Goal: Information Seeking & Learning: Compare options

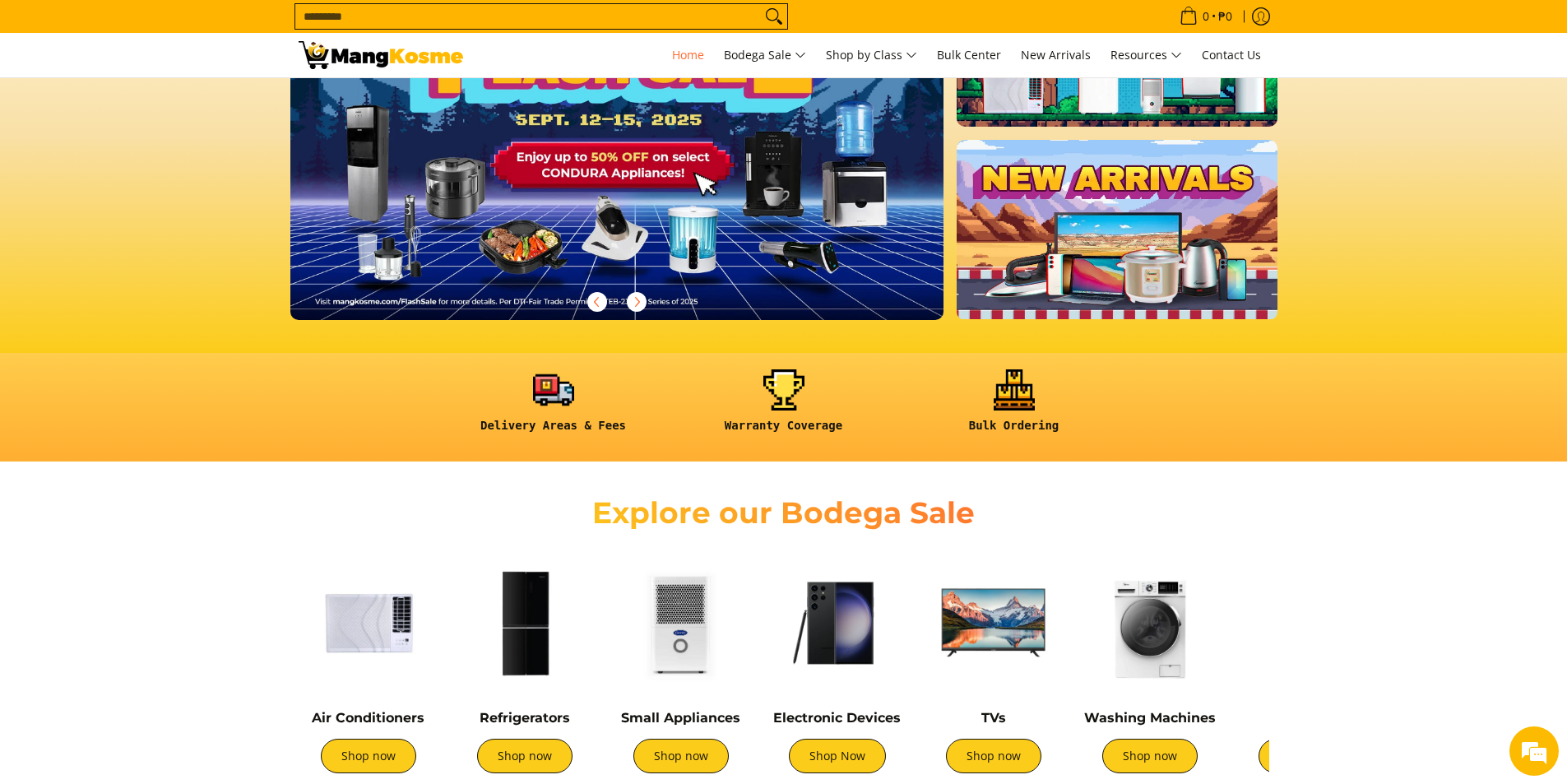
scroll to position [164, 0]
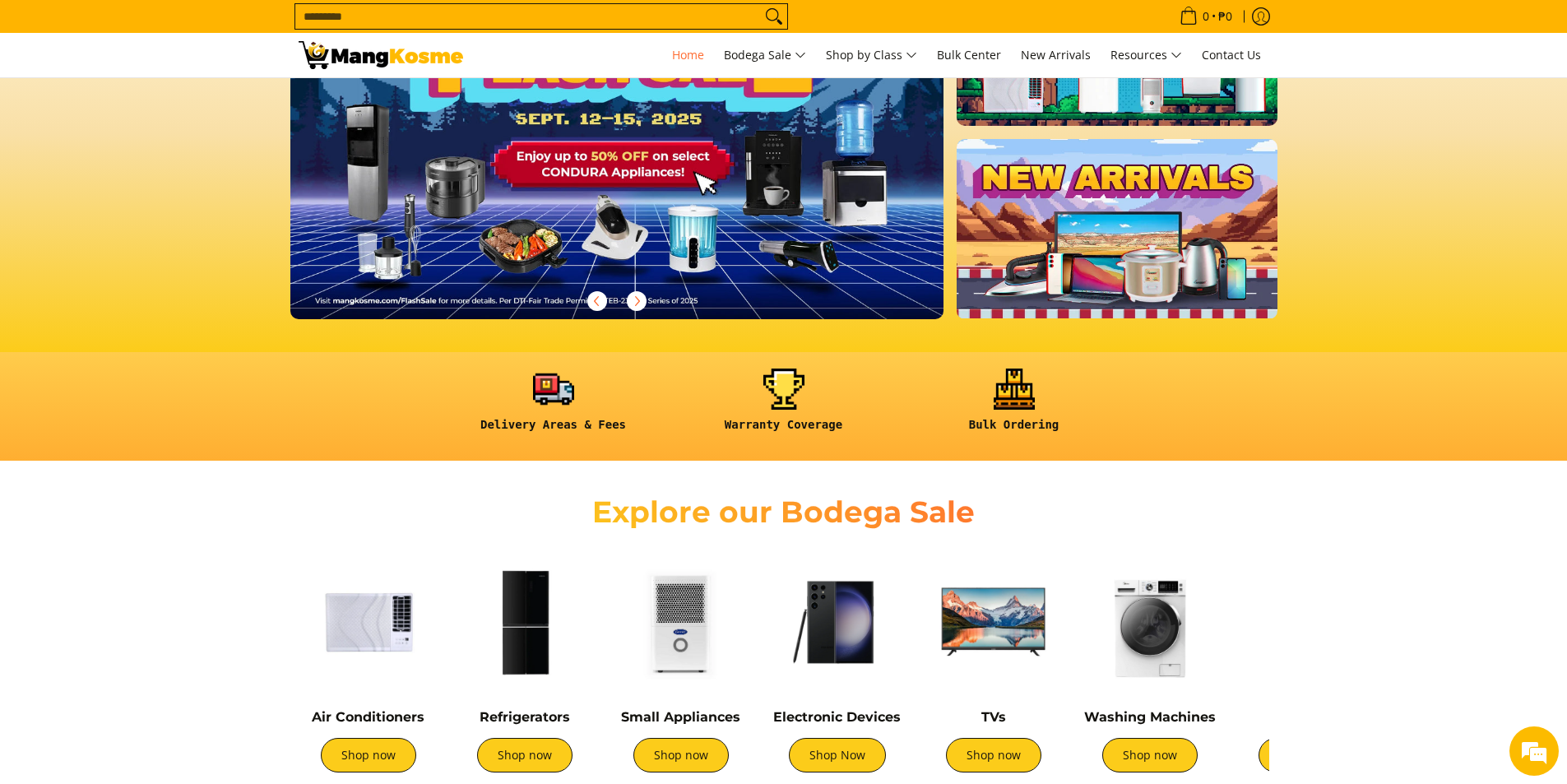
click at [367, 646] on img at bounding box center [369, 622] width 140 height 139
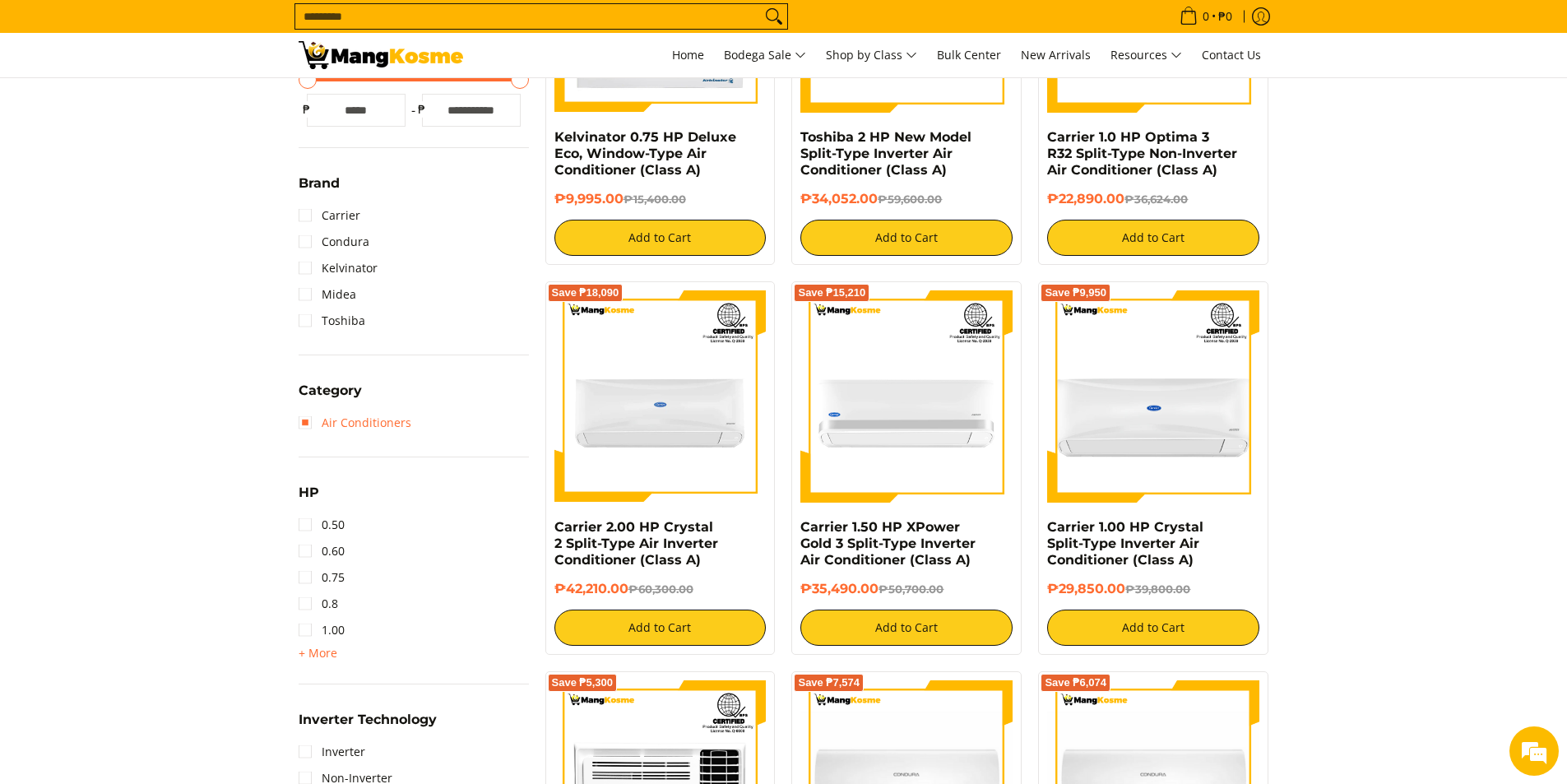
scroll to position [494, 0]
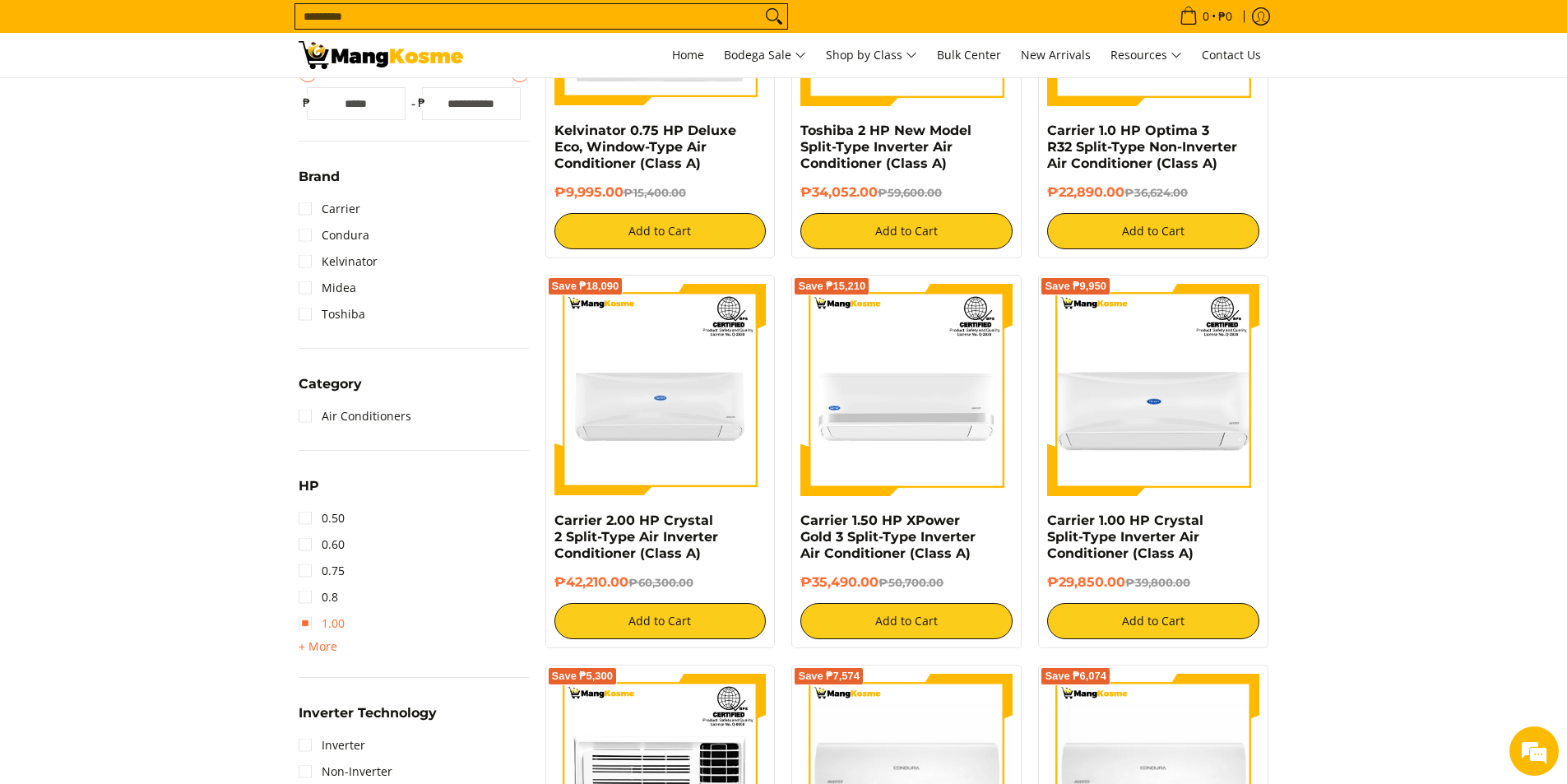
click at [308, 622] on link "1.00" at bounding box center [322, 624] width 46 height 27
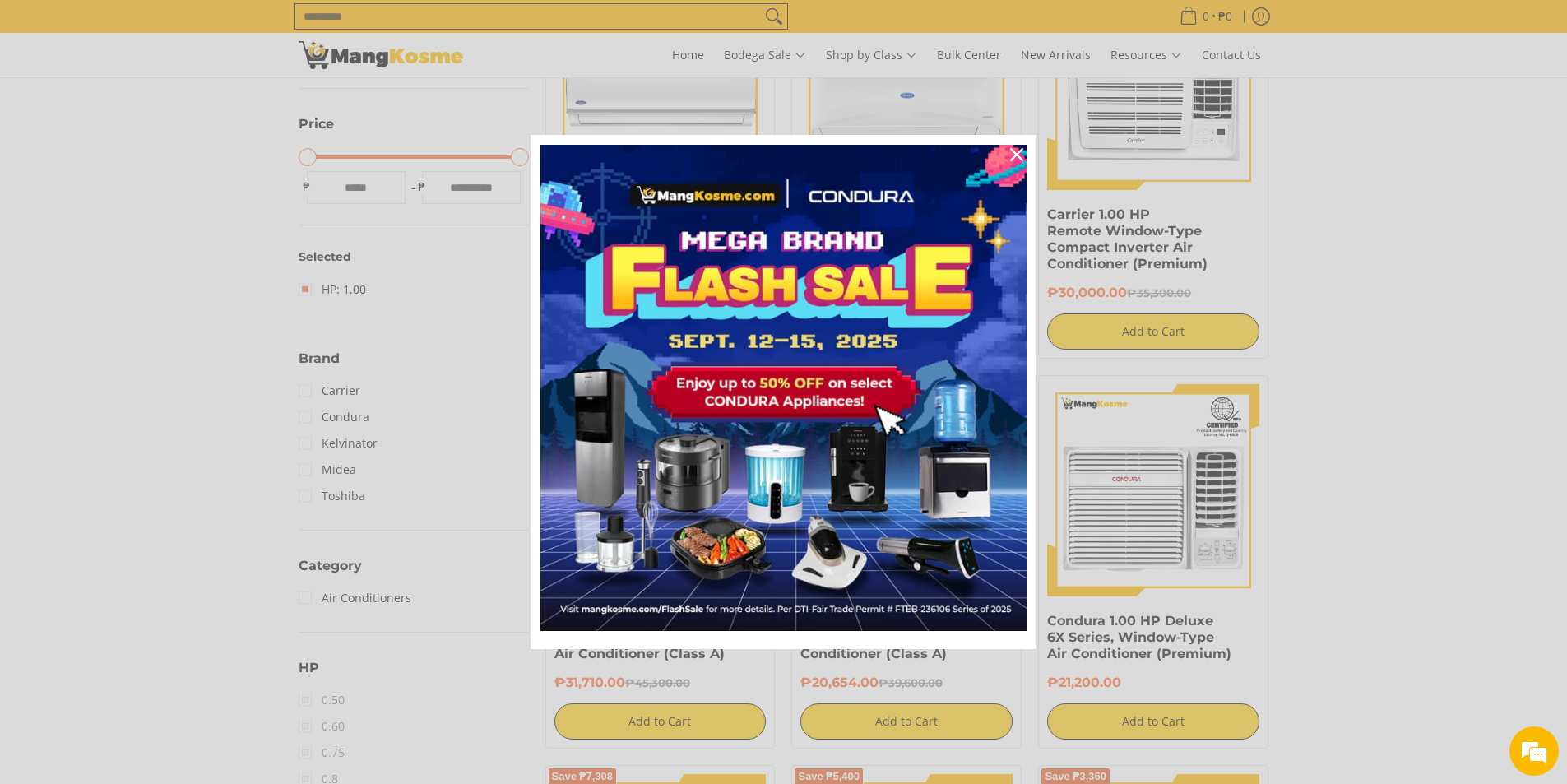
scroll to position [232, 0]
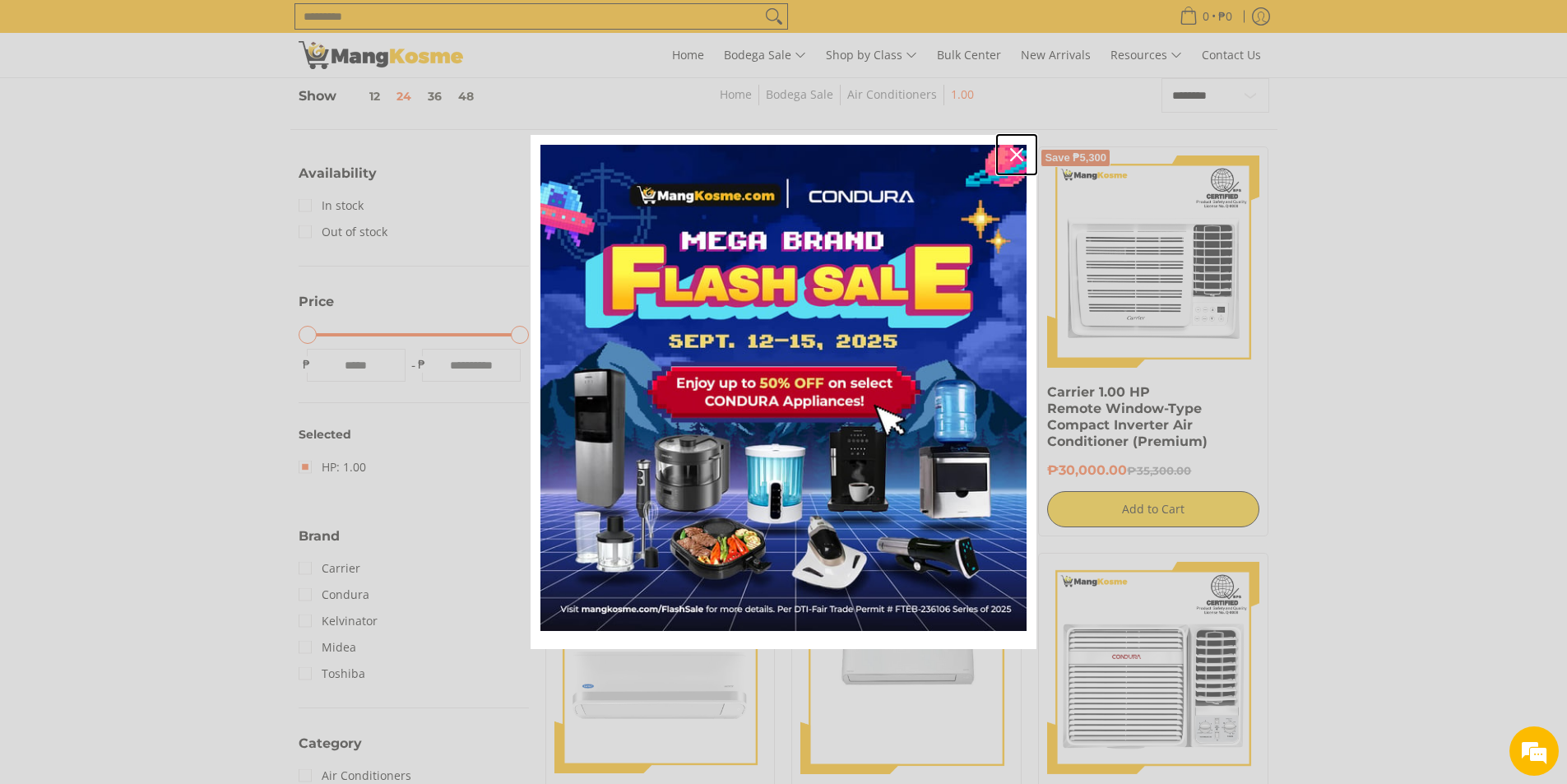
click at [1016, 155] on icon "close icon" at bounding box center [1017, 155] width 13 height 13
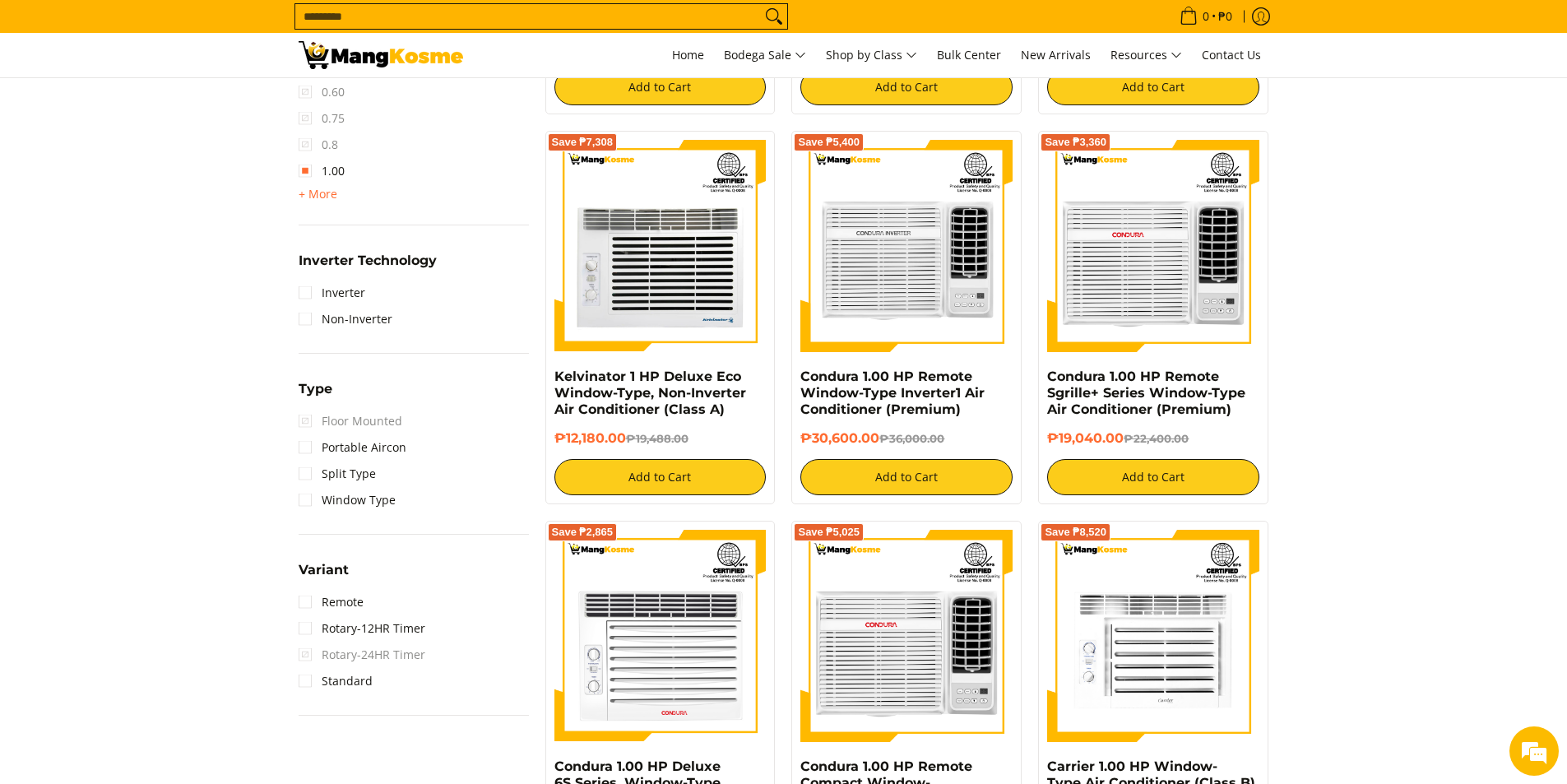
scroll to position [1054, 0]
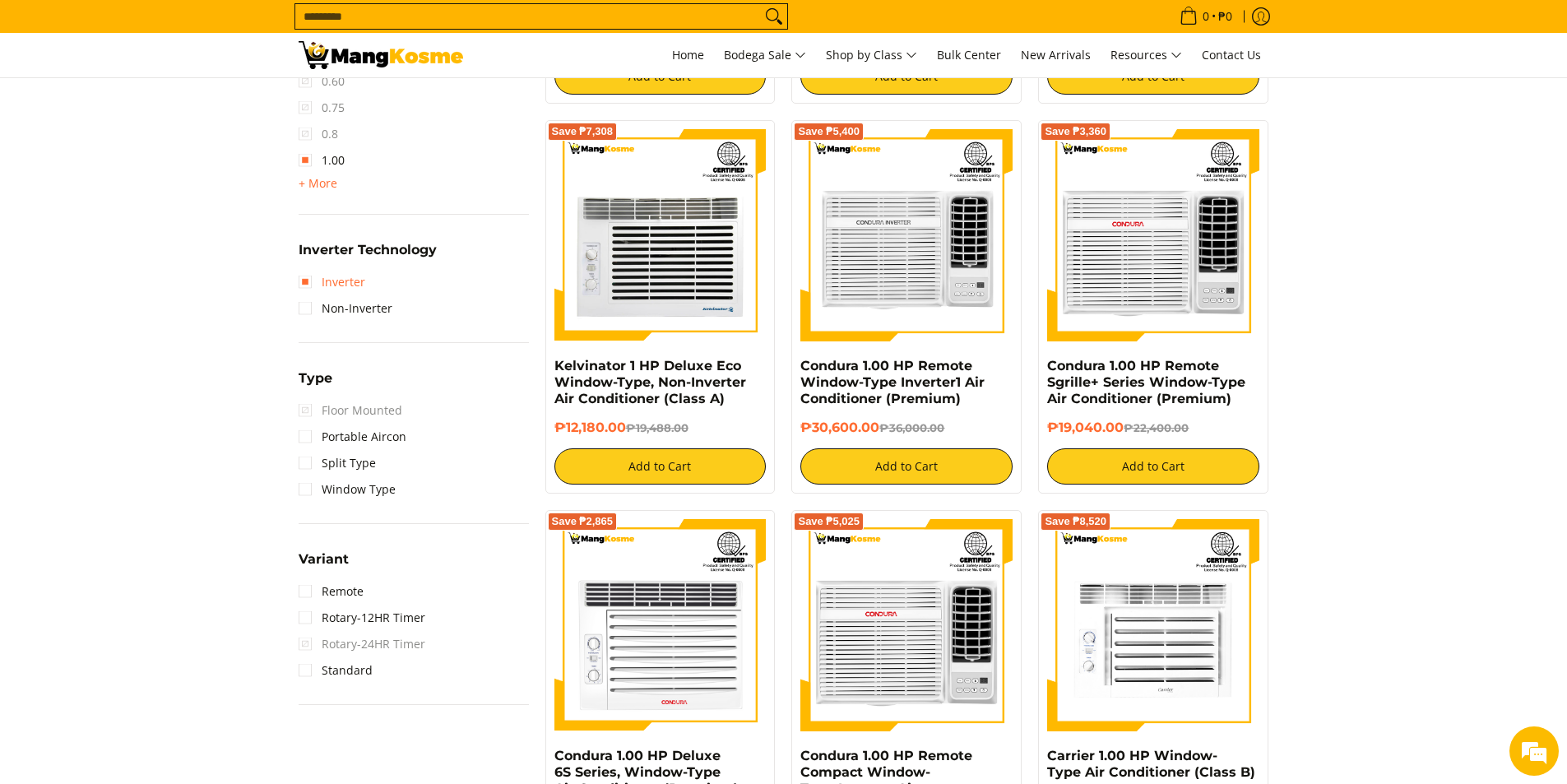
click at [310, 285] on link "Inverter" at bounding box center [333, 283] width 67 height 27
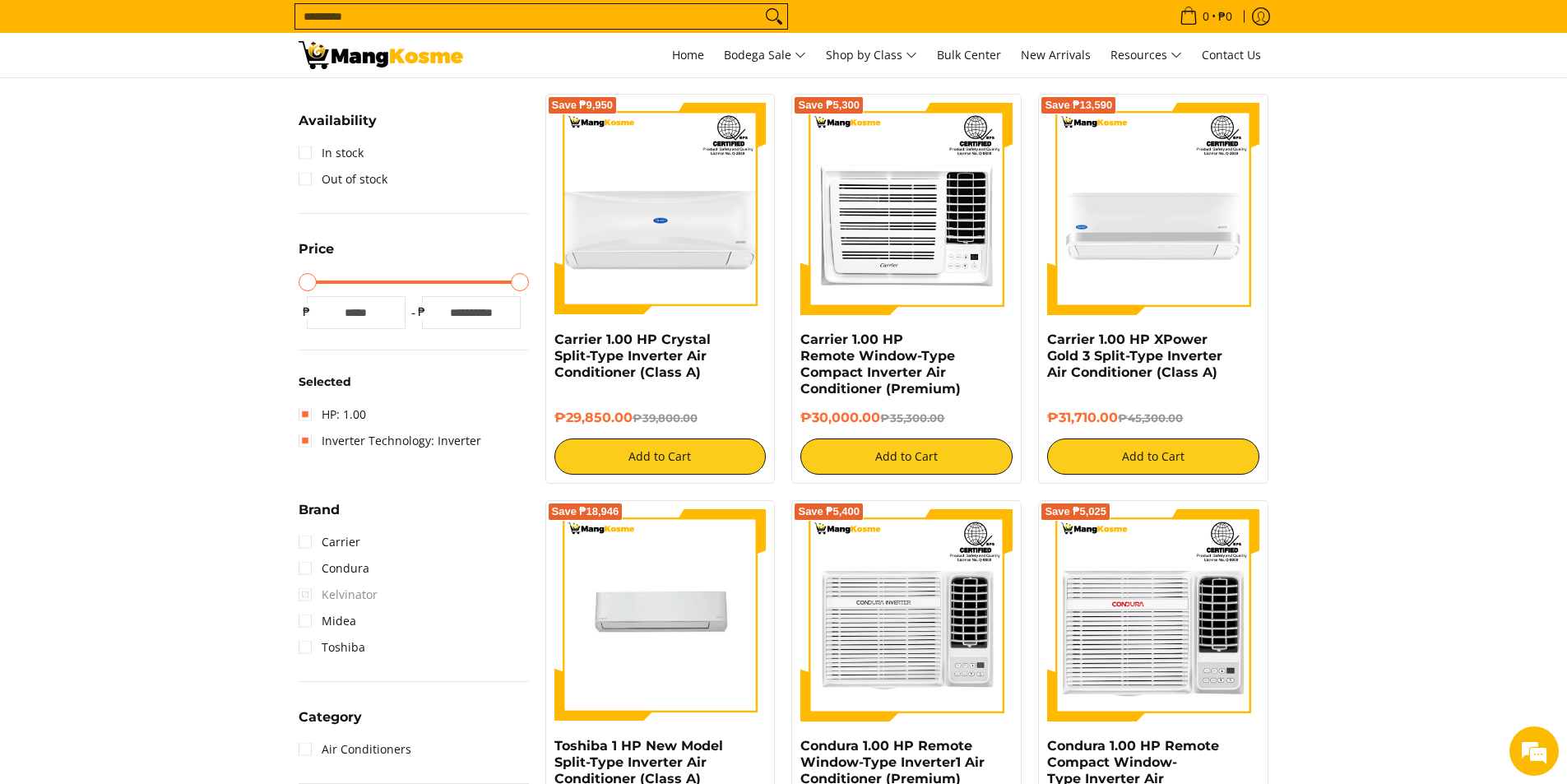
scroll to position [232, 0]
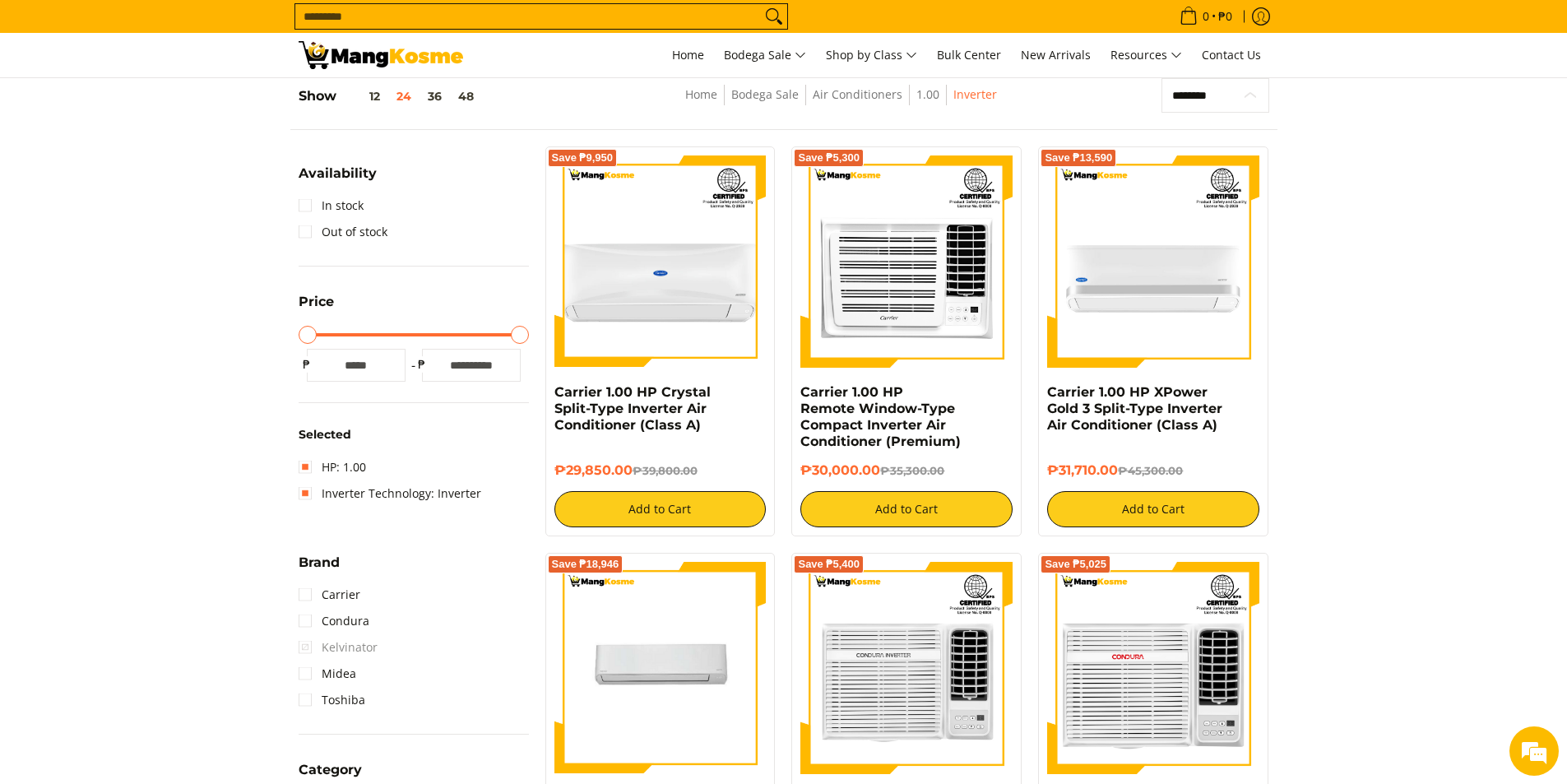
click at [1222, 86] on select "**********" at bounding box center [1215, 95] width 108 height 34
select select "**********"
click at [1162, 78] on select "**********" at bounding box center [1215, 95] width 108 height 34
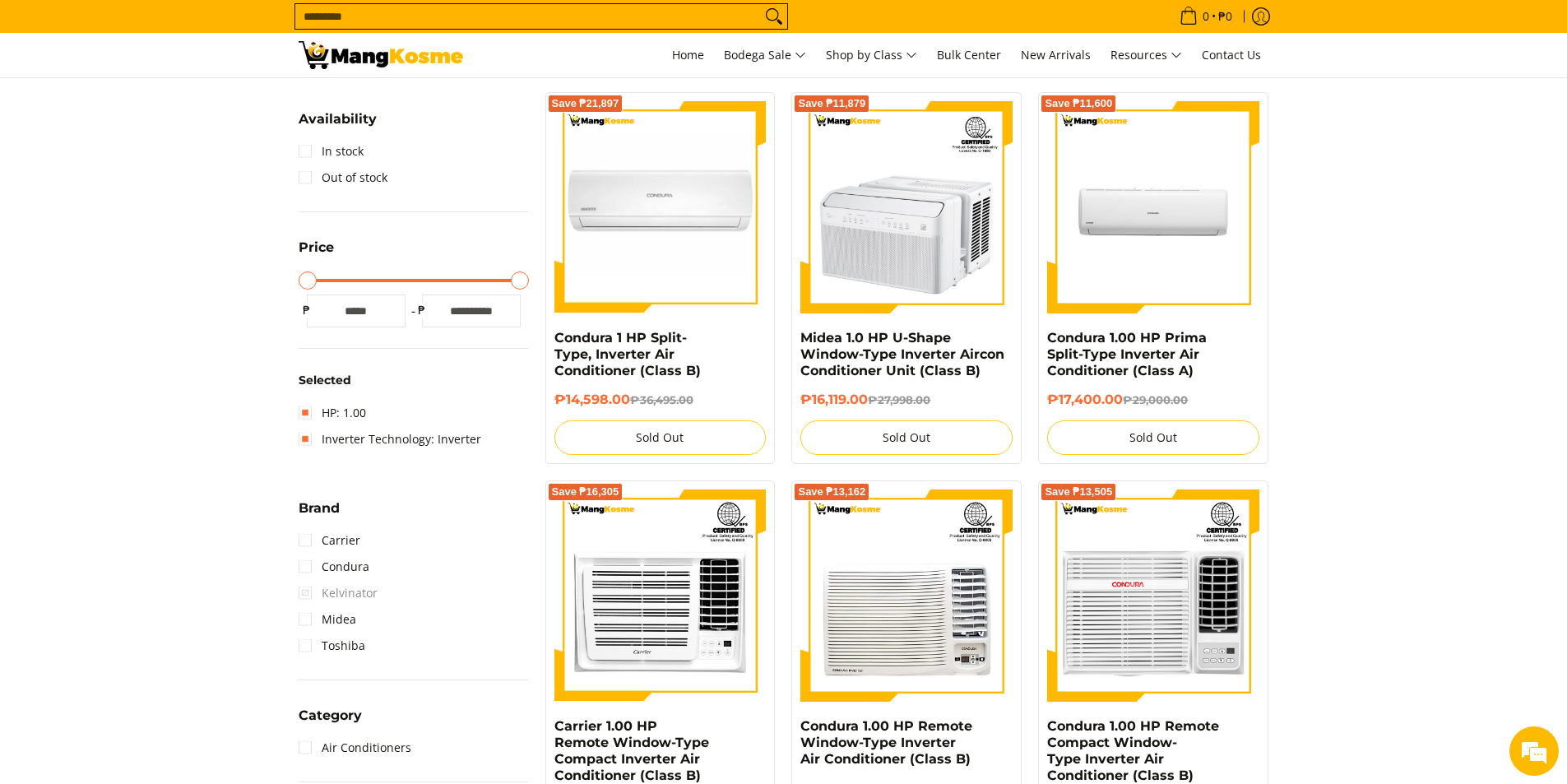
scroll to position [396, 0]
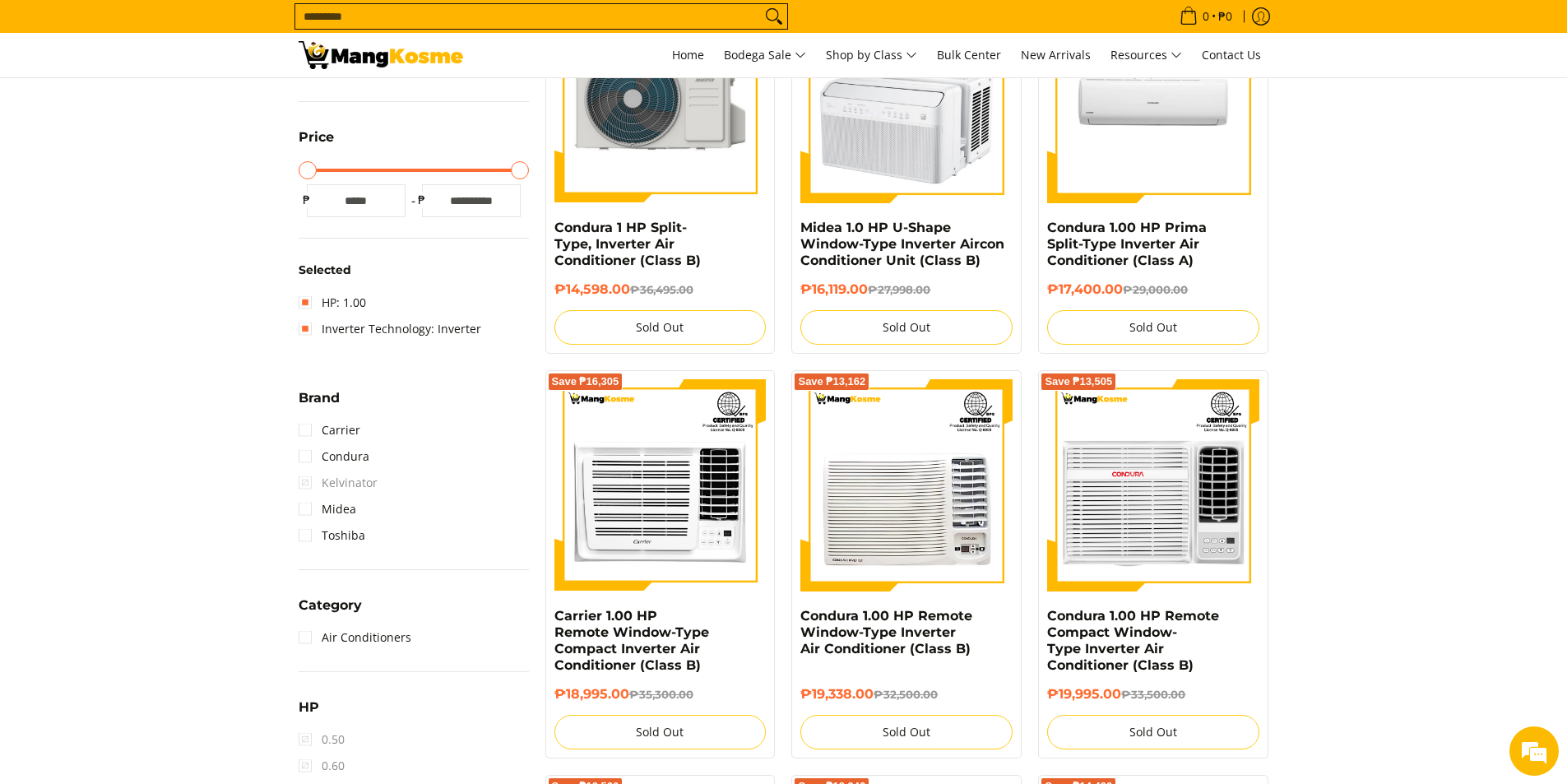
click at [672, 199] on img at bounding box center [660, 97] width 212 height 212
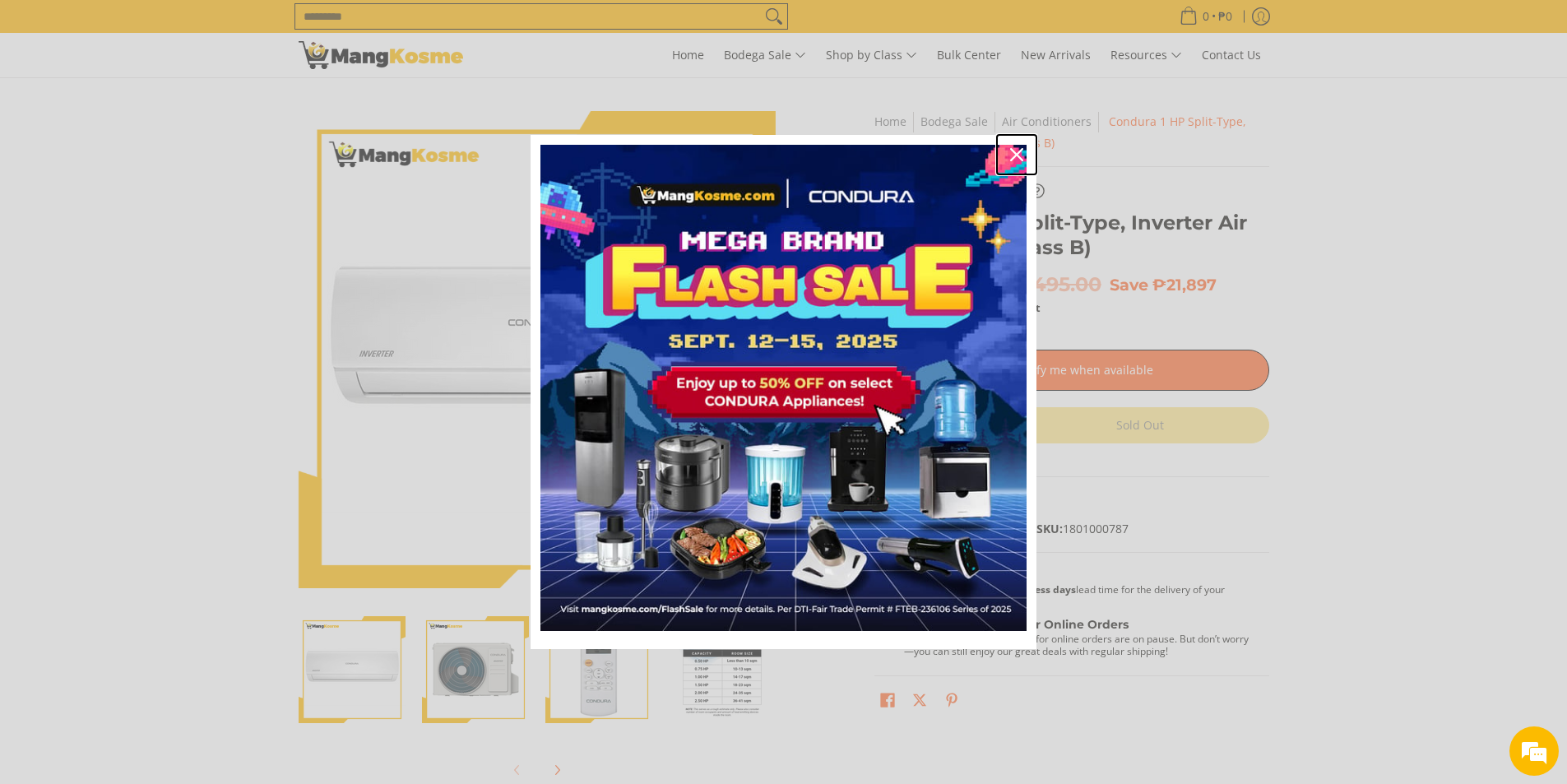
click at [1016, 155] on icon "close icon" at bounding box center [1017, 155] width 13 height 13
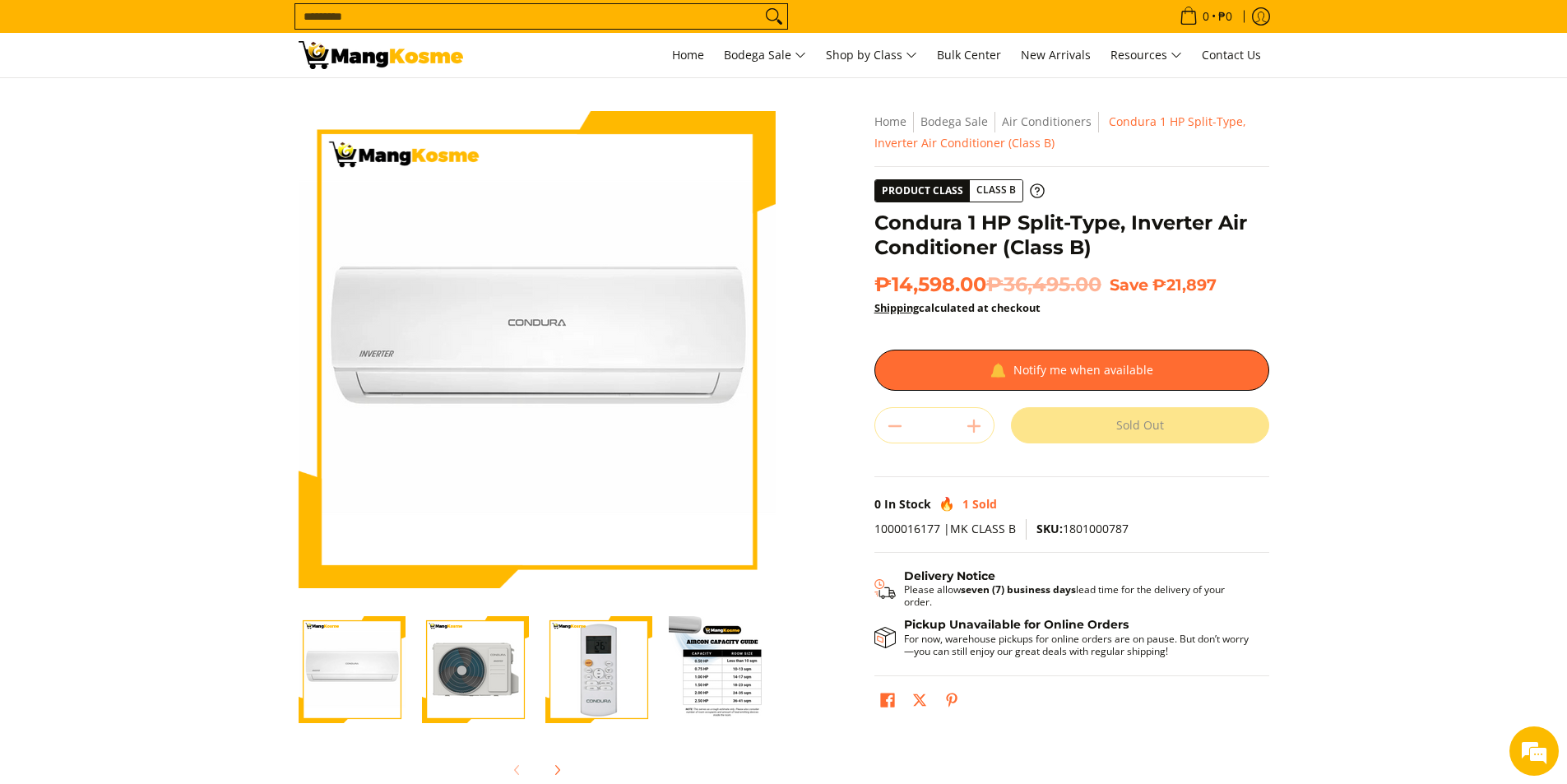
click at [632, 677] on img "Condura 1 HP Split-Type, Inverter Air Conditioner (Class B)-3" at bounding box center [599, 669] width 107 height 107
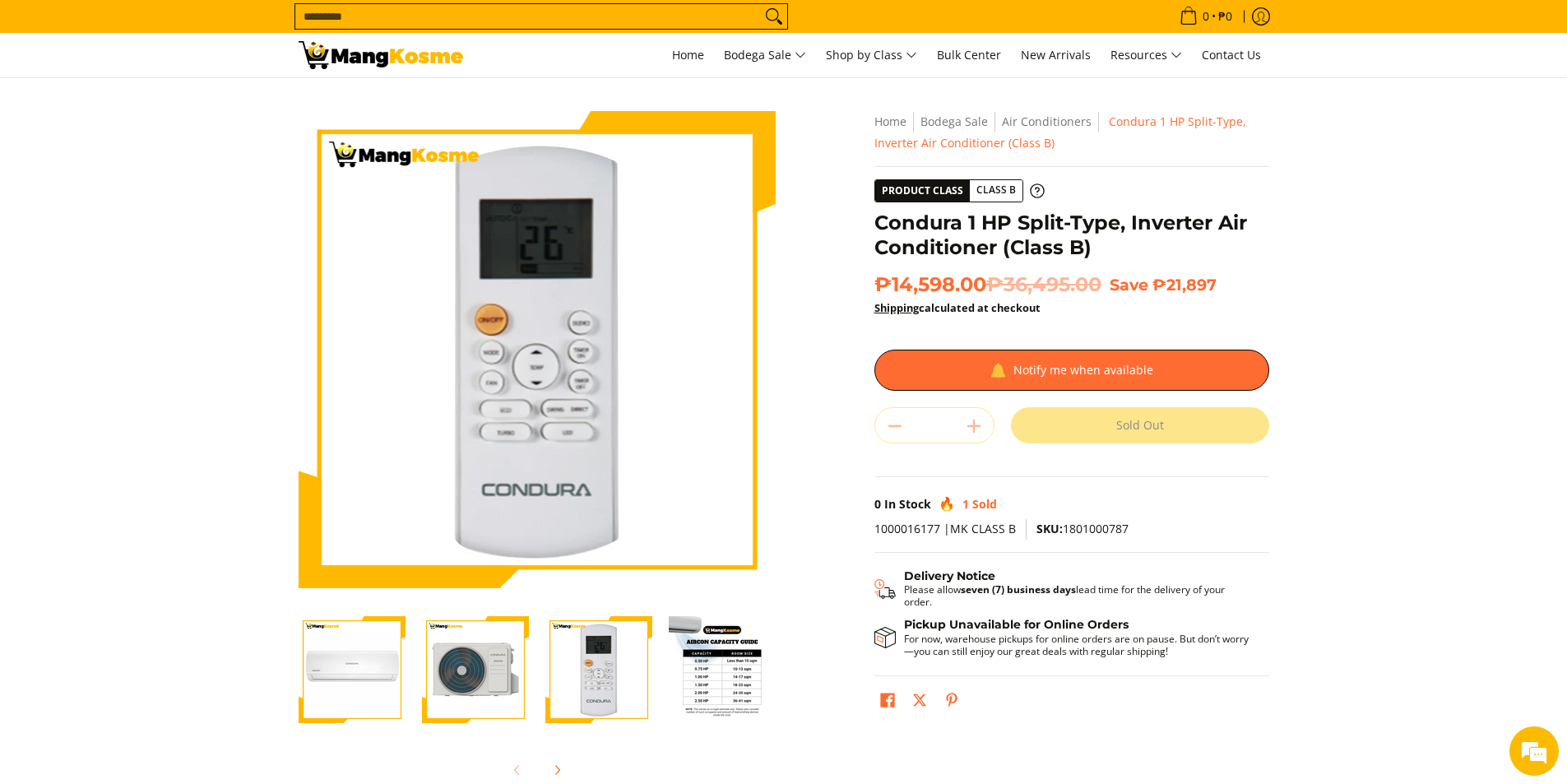
click at [698, 682] on img "Condura 1 HP Split-Type, Inverter Air Conditioner (Class B)-4" at bounding box center [722, 669] width 107 height 107
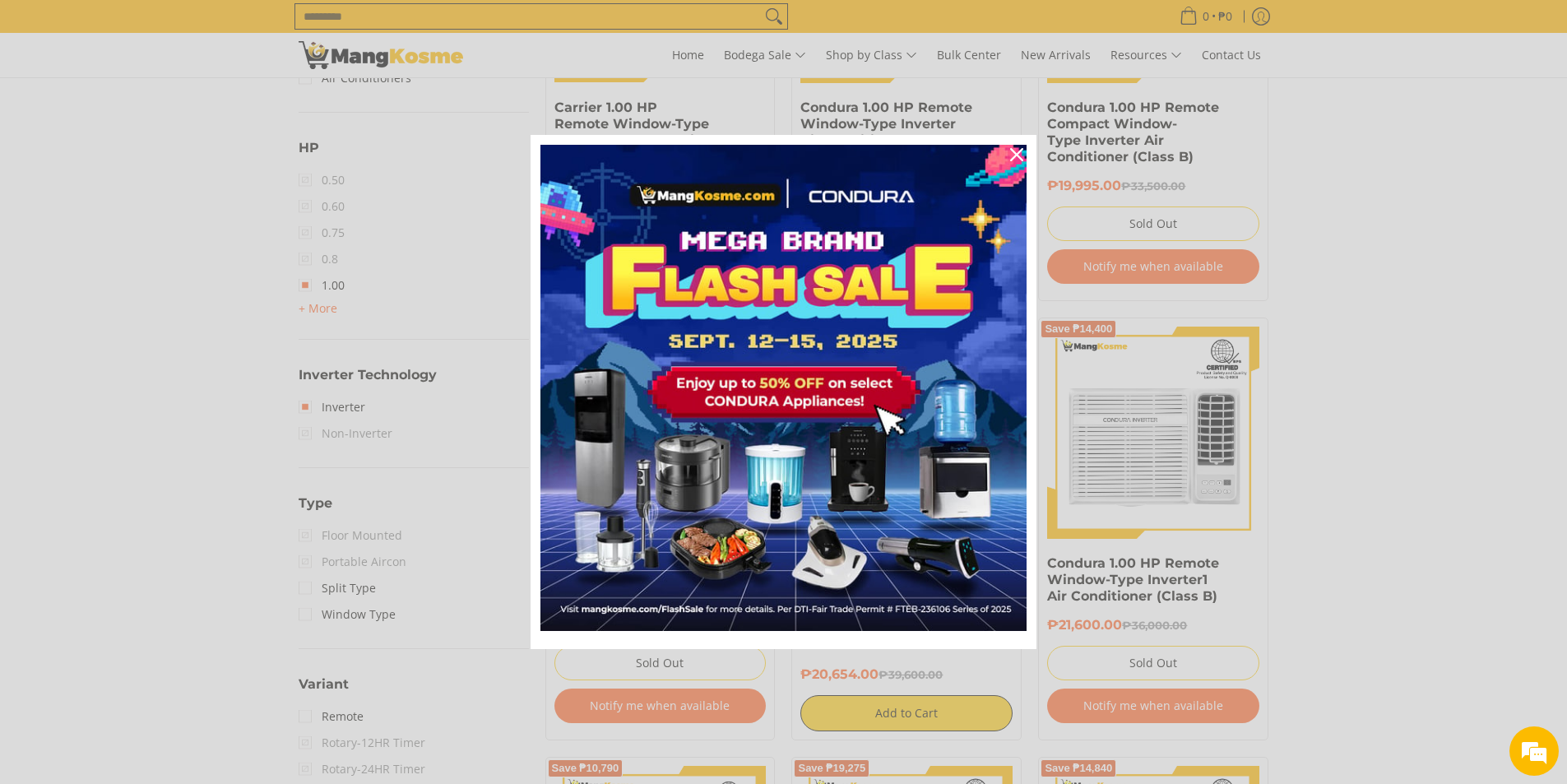
scroll to position [972, 0]
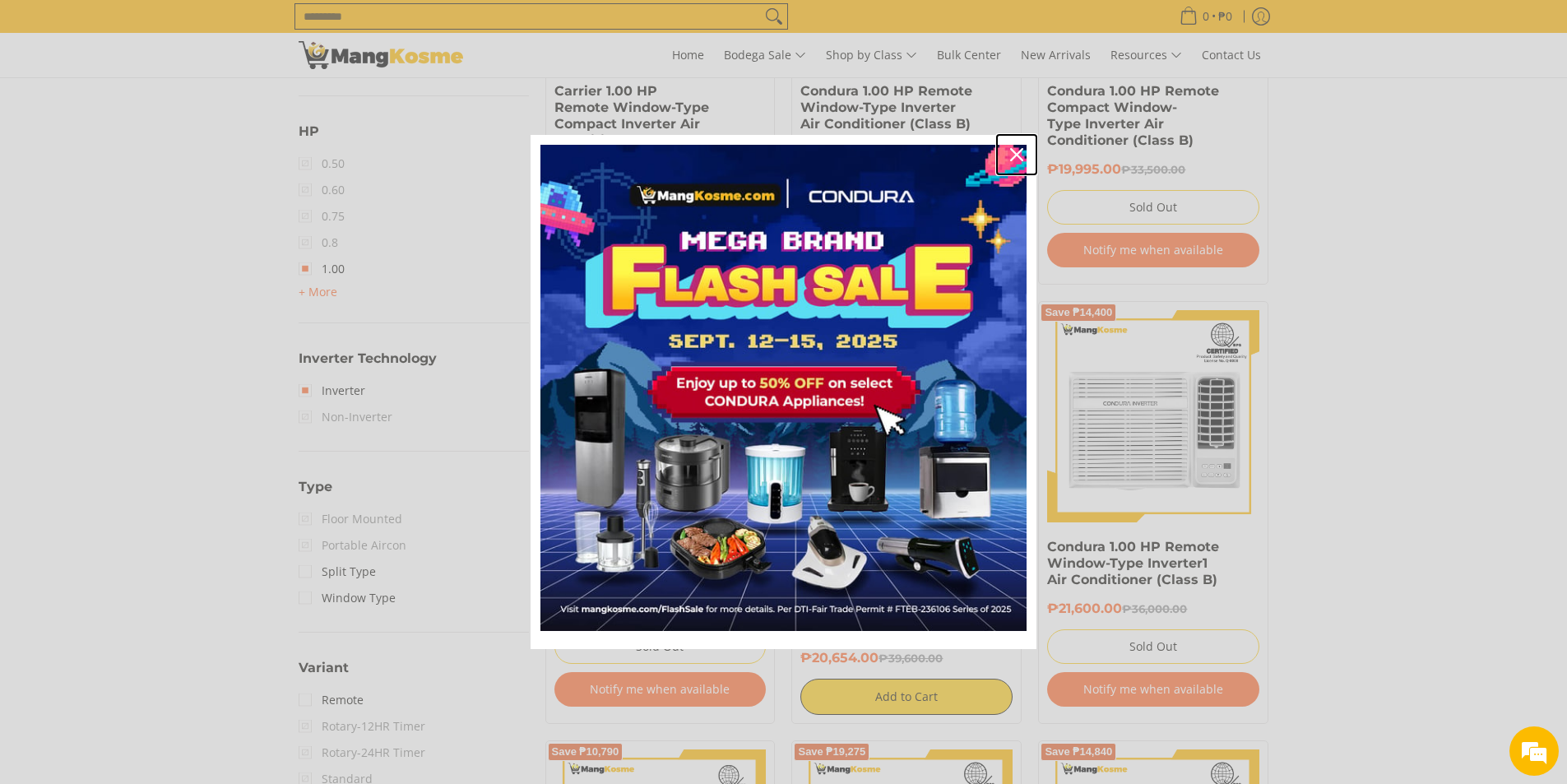
click at [1010, 159] on icon "close icon" at bounding box center [1017, 155] width 13 height 13
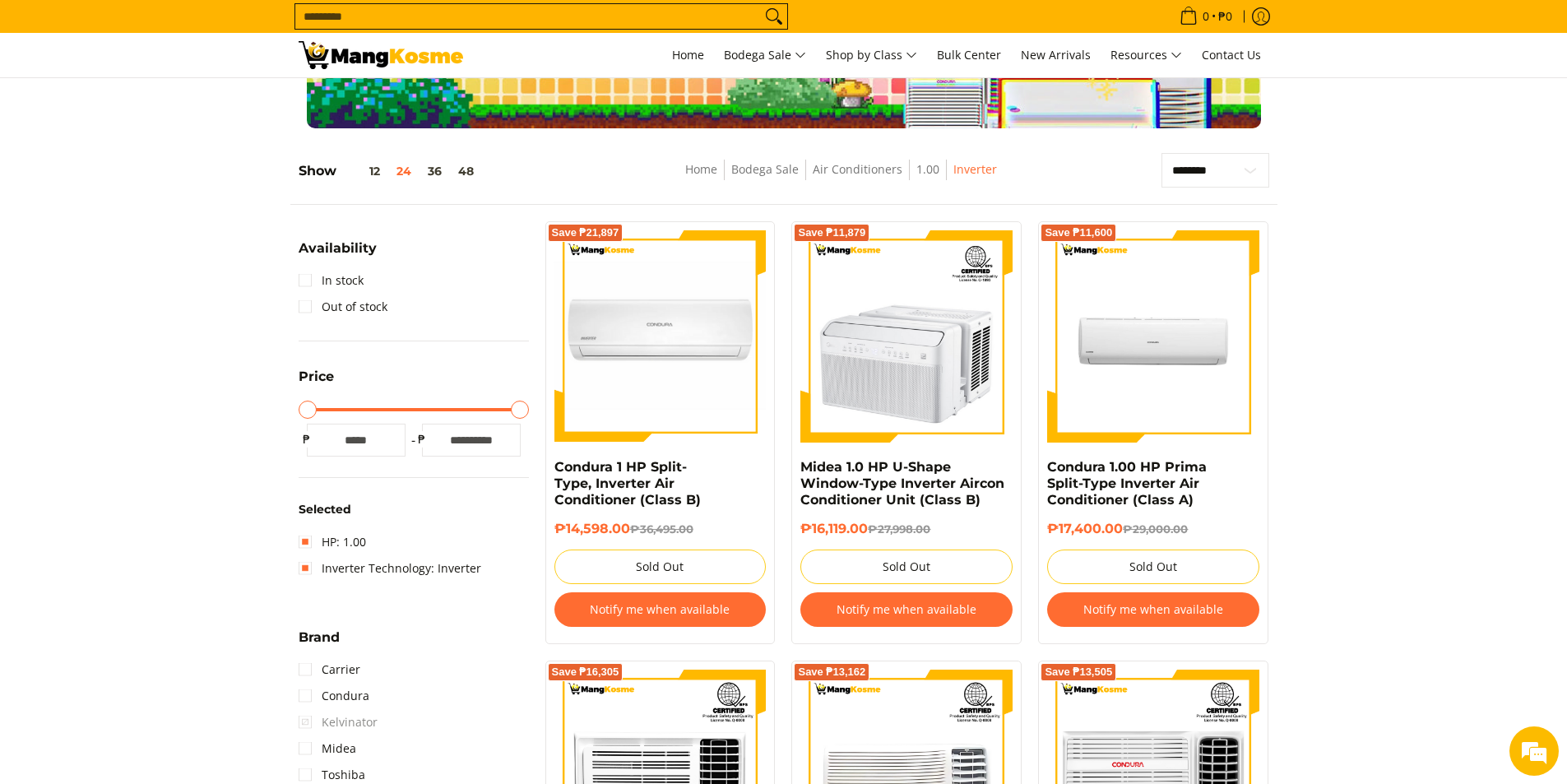
scroll to position [0, 0]
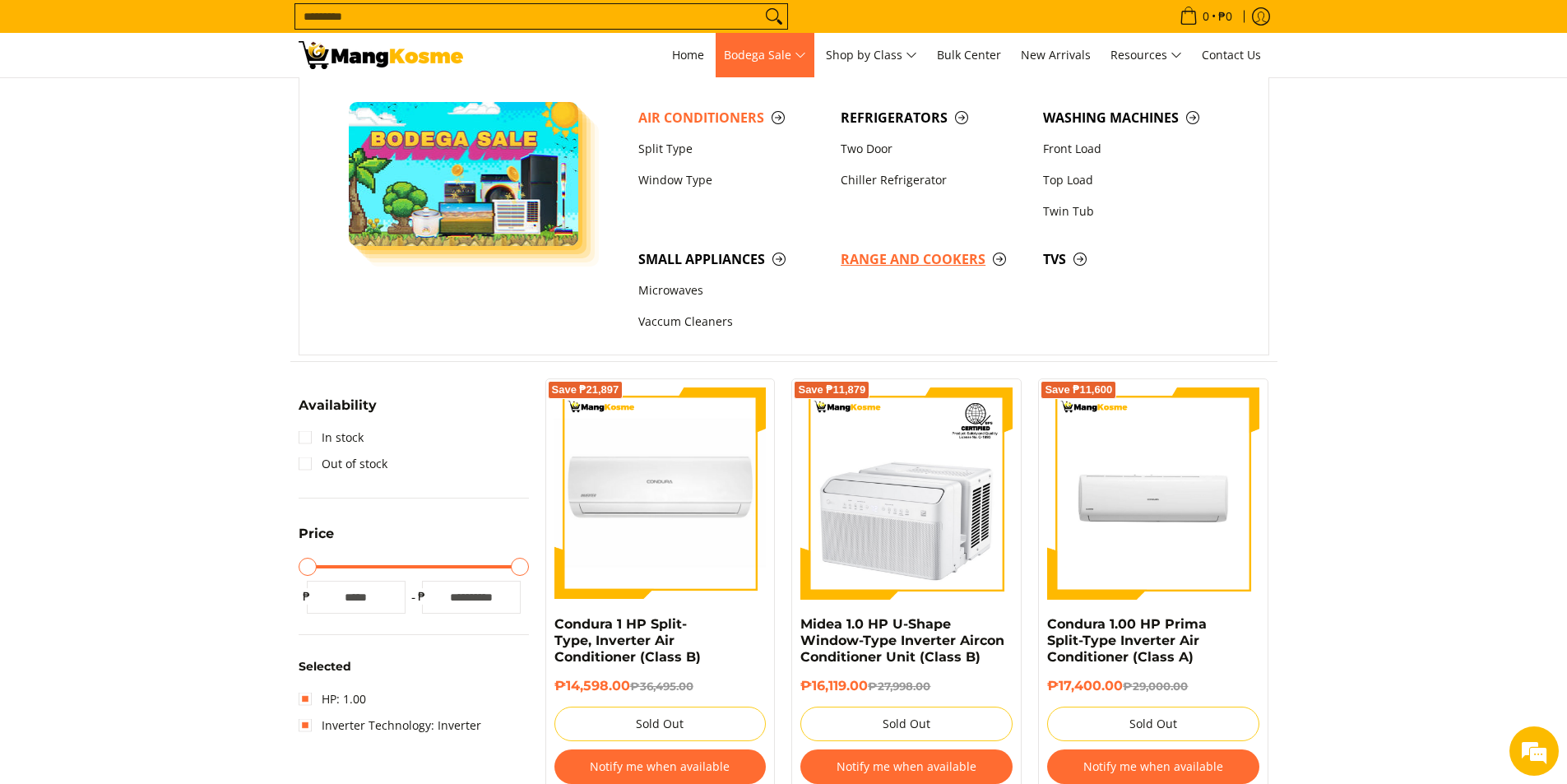
click at [931, 253] on span "Range and Cookers" at bounding box center [934, 260] width 186 height 21
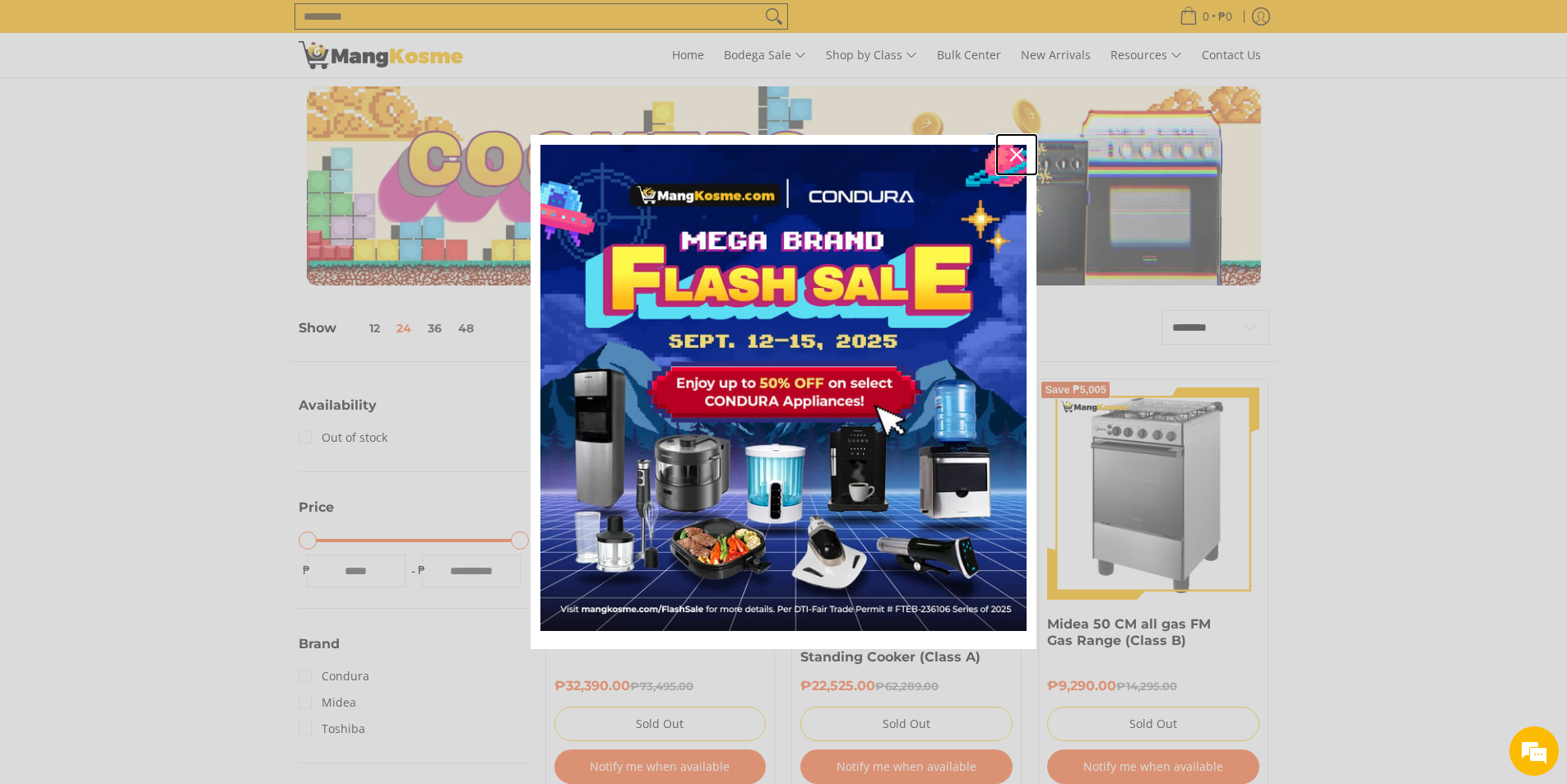
click at [1016, 157] on icon "close icon" at bounding box center [1017, 155] width 13 height 13
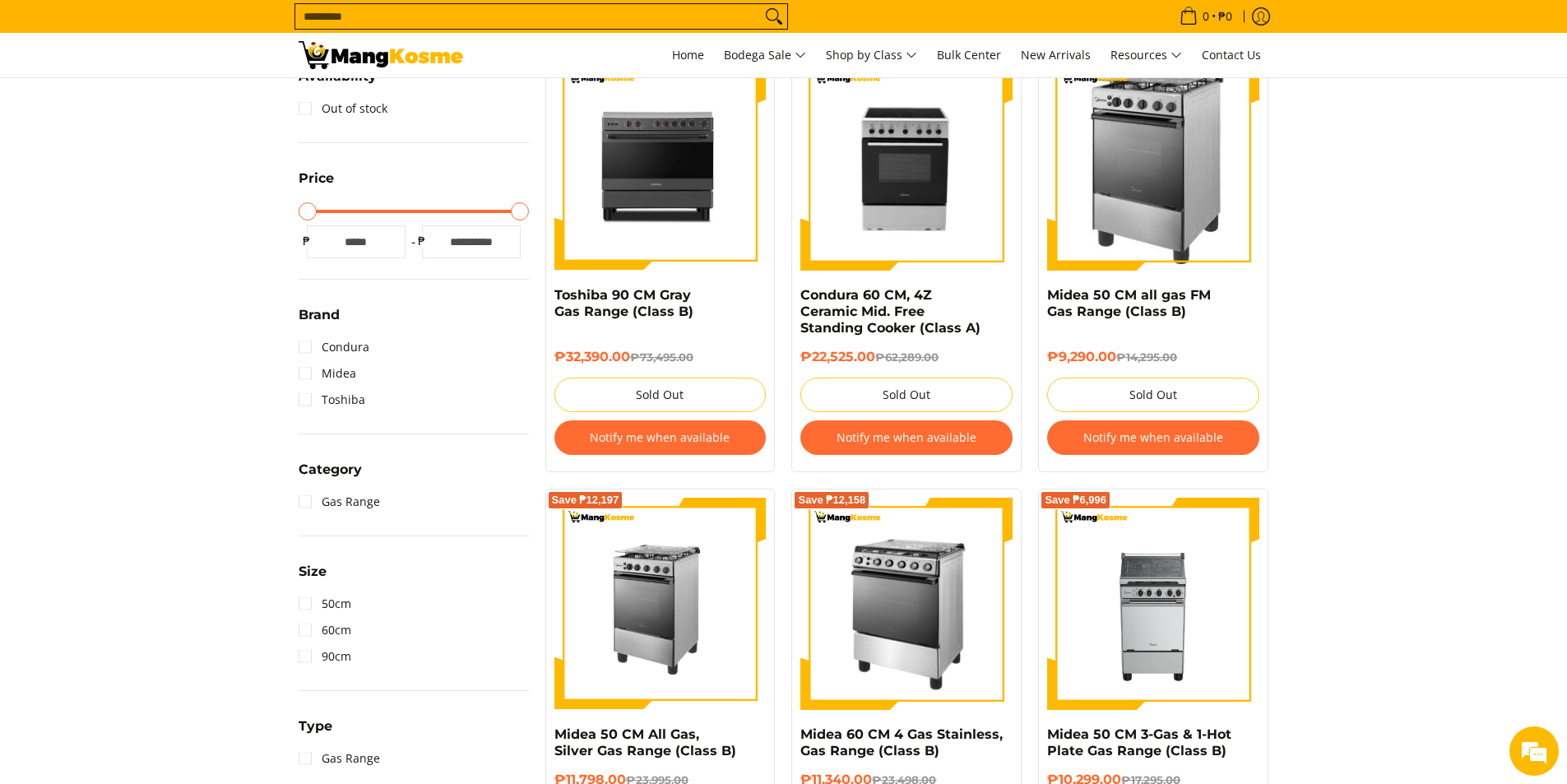
scroll to position [246, 0]
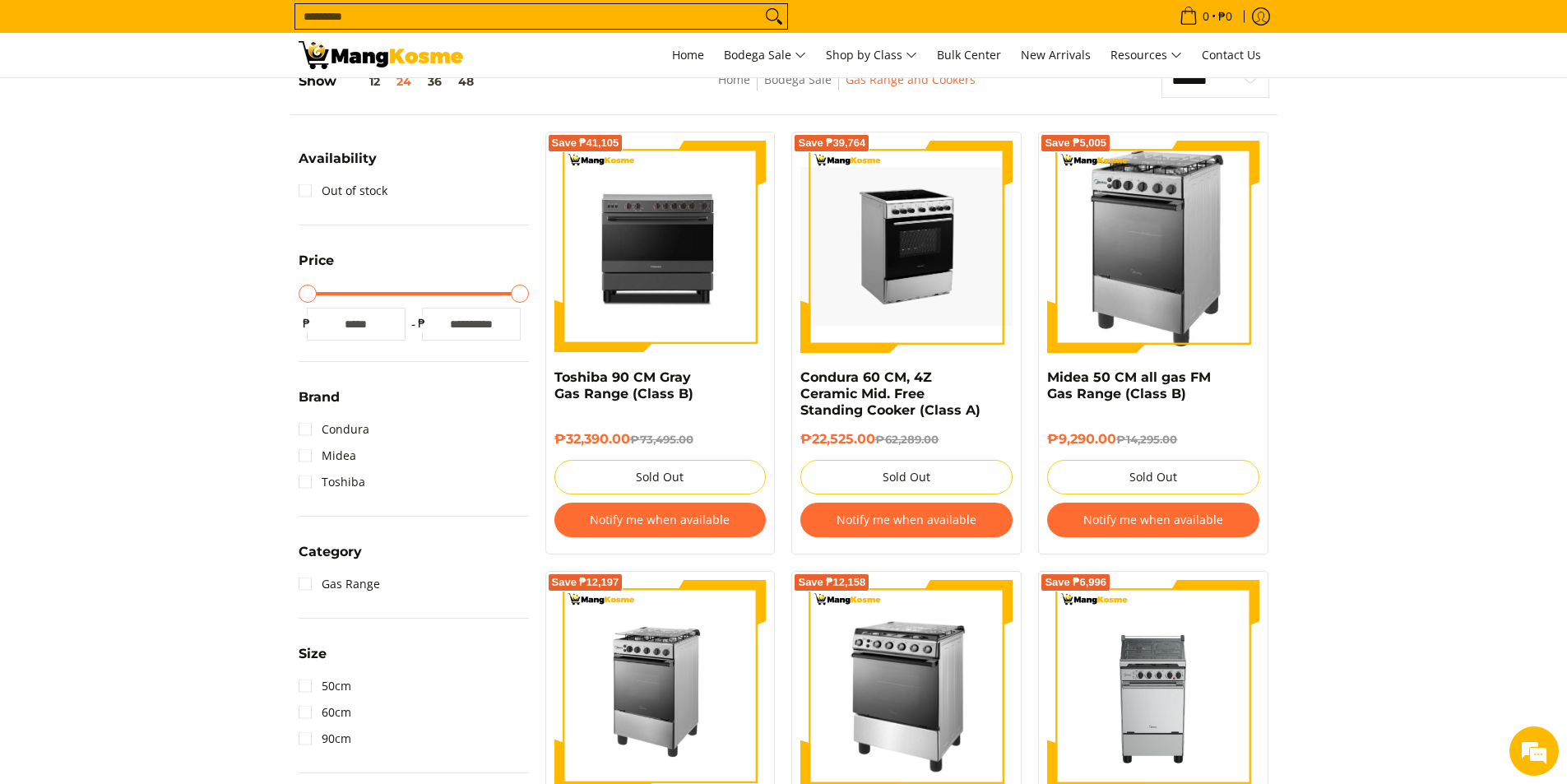
click at [946, 275] on img at bounding box center [907, 246] width 212 height 159
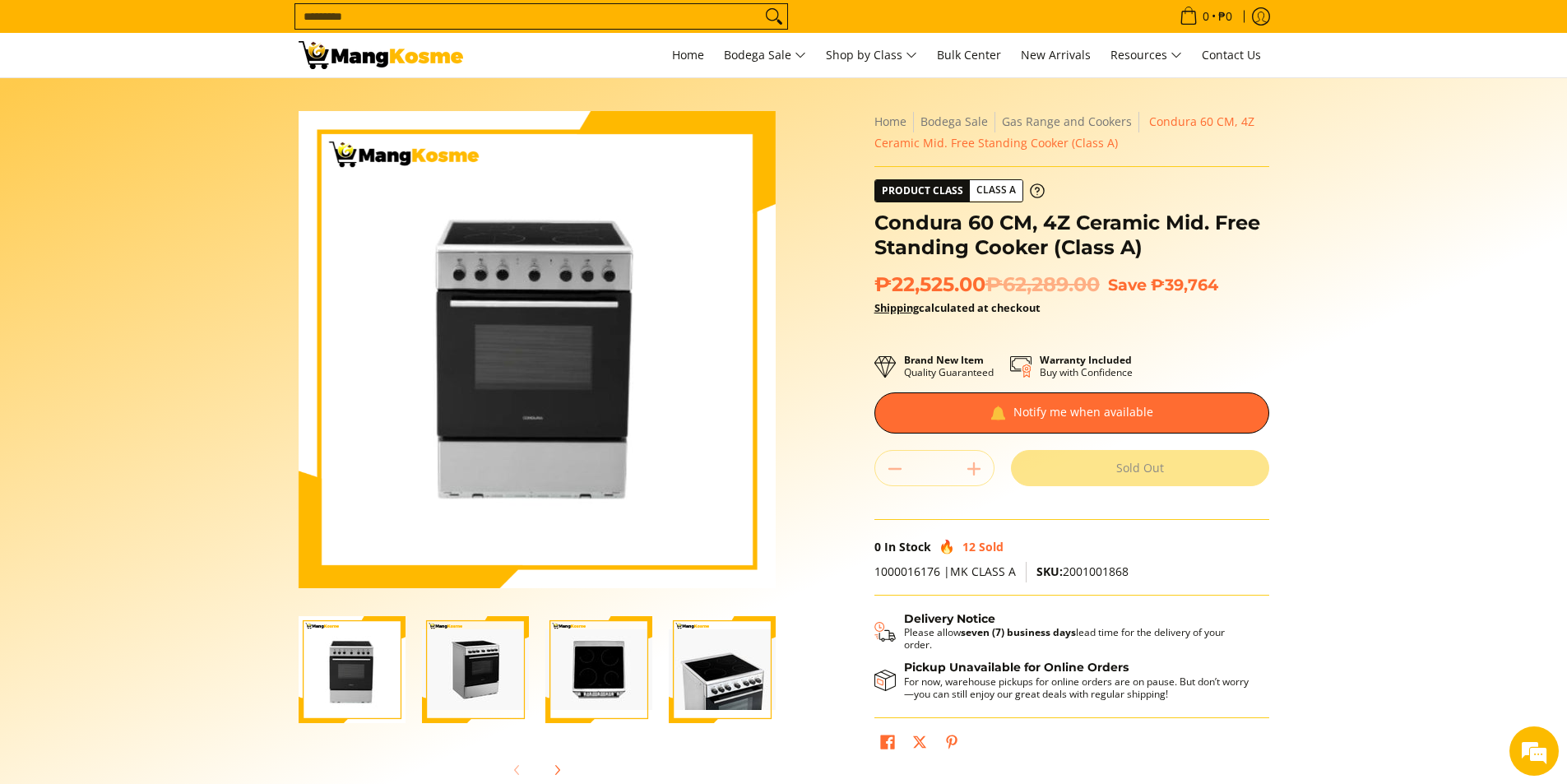
click at [397, 688] on img "Condura 60 CM, 4Z Ceramic Mid. Free Standing Cooker (Class A)-1" at bounding box center [353, 669] width 107 height 107
click at [462, 676] on img "condura-free-standing-ceramic-top-cooker-60-centimeter-right-side-view-mang-kos…" at bounding box center [476, 669] width 107 height 80
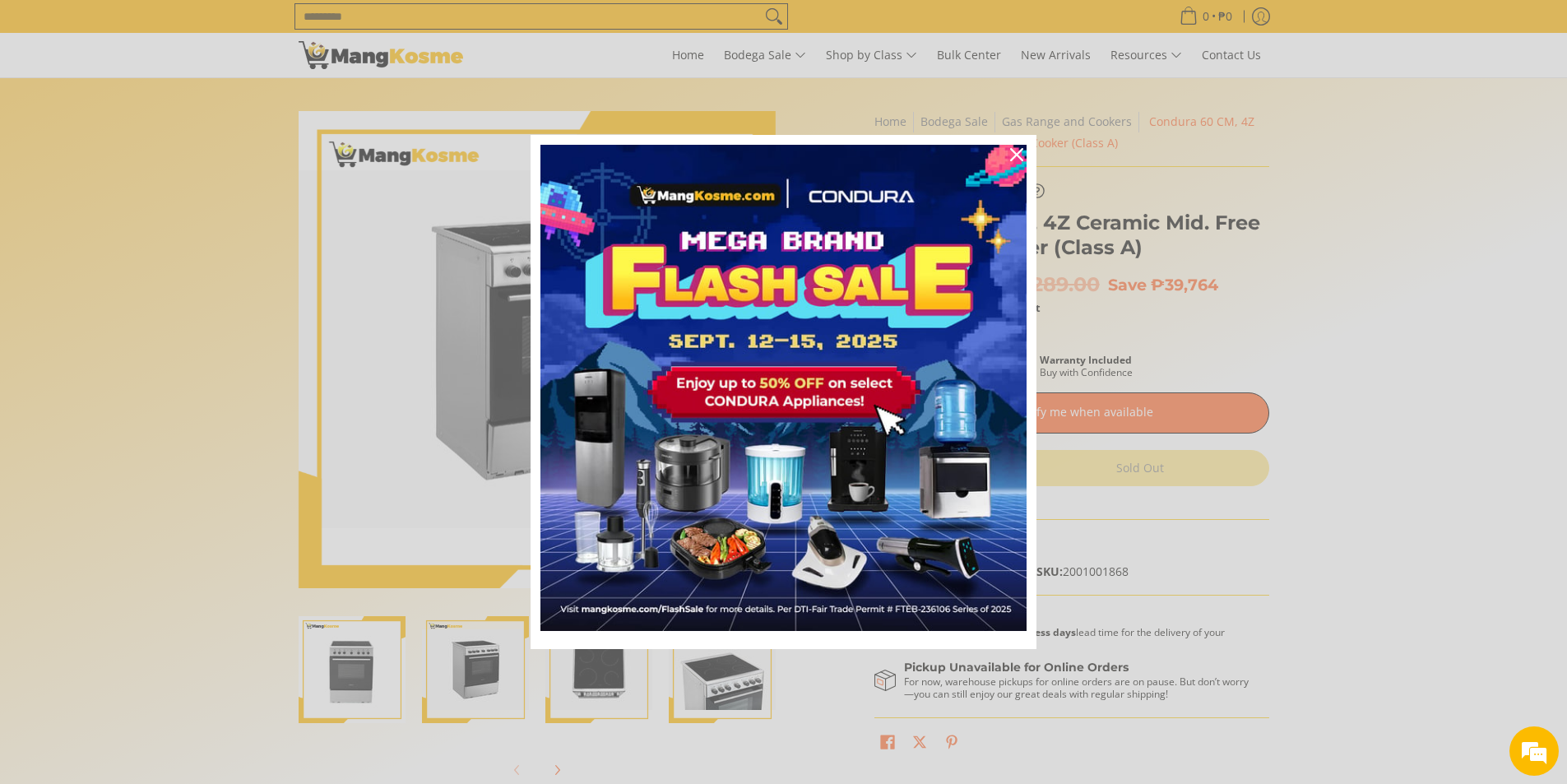
click at [580, 679] on div "Marketing offer form" at bounding box center [784, 392] width 1567 height 784
click at [1008, 157] on div "Close" at bounding box center [1017, 155] width 27 height 27
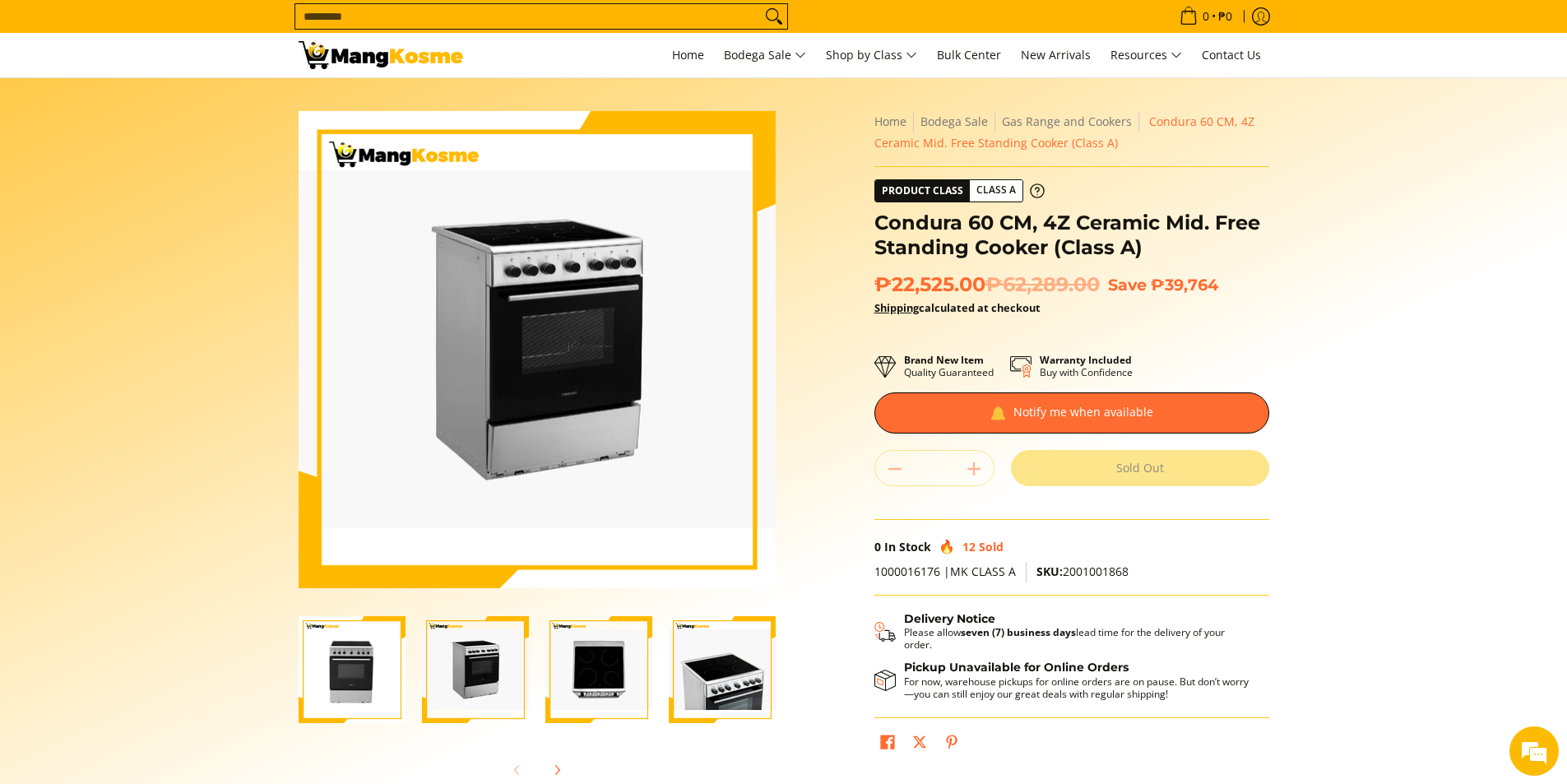
click at [465, 659] on img "condura-free-standing-ceramic-top-cooker-60-centimeter-right-side-view-mang-kos…" at bounding box center [476, 669] width 107 height 80
click at [579, 683] on img "condura-free-standing-ceramic-top-cooker-60-centimeter-top-view-mang-kosme" at bounding box center [599, 669] width 107 height 80
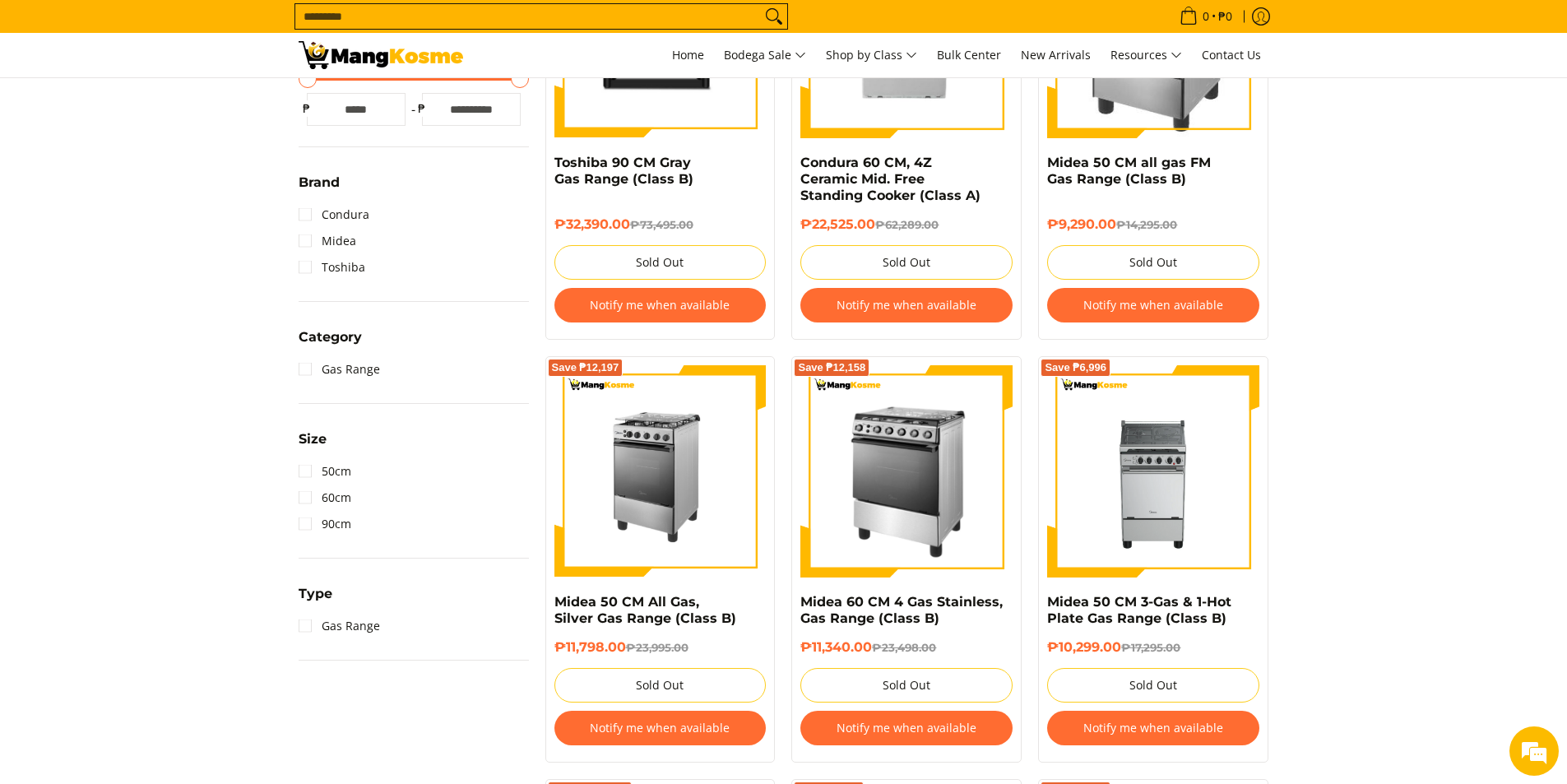
scroll to position [494, 0]
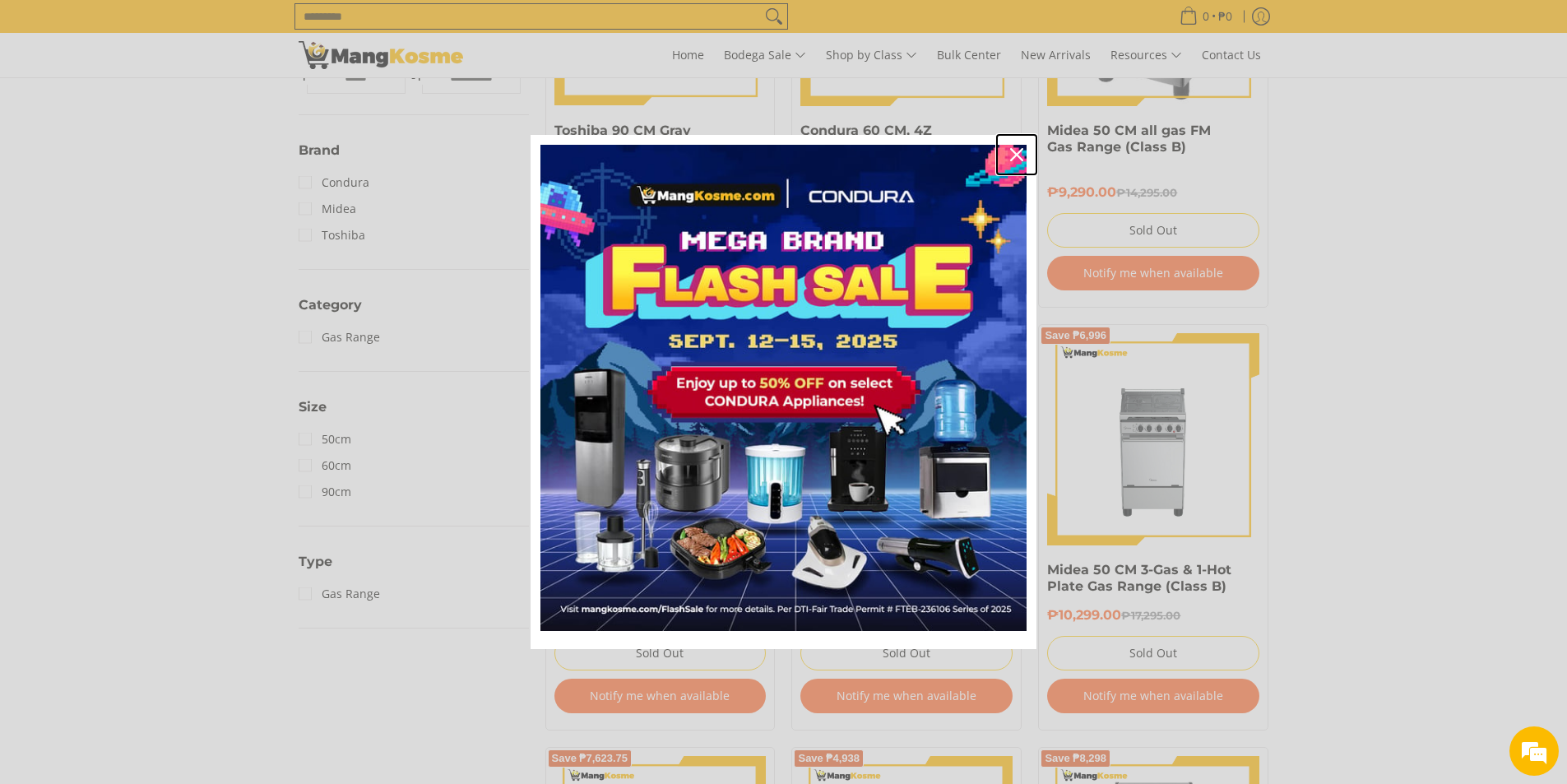
click at [1013, 148] on icon "close icon" at bounding box center [1017, 155] width 13 height 13
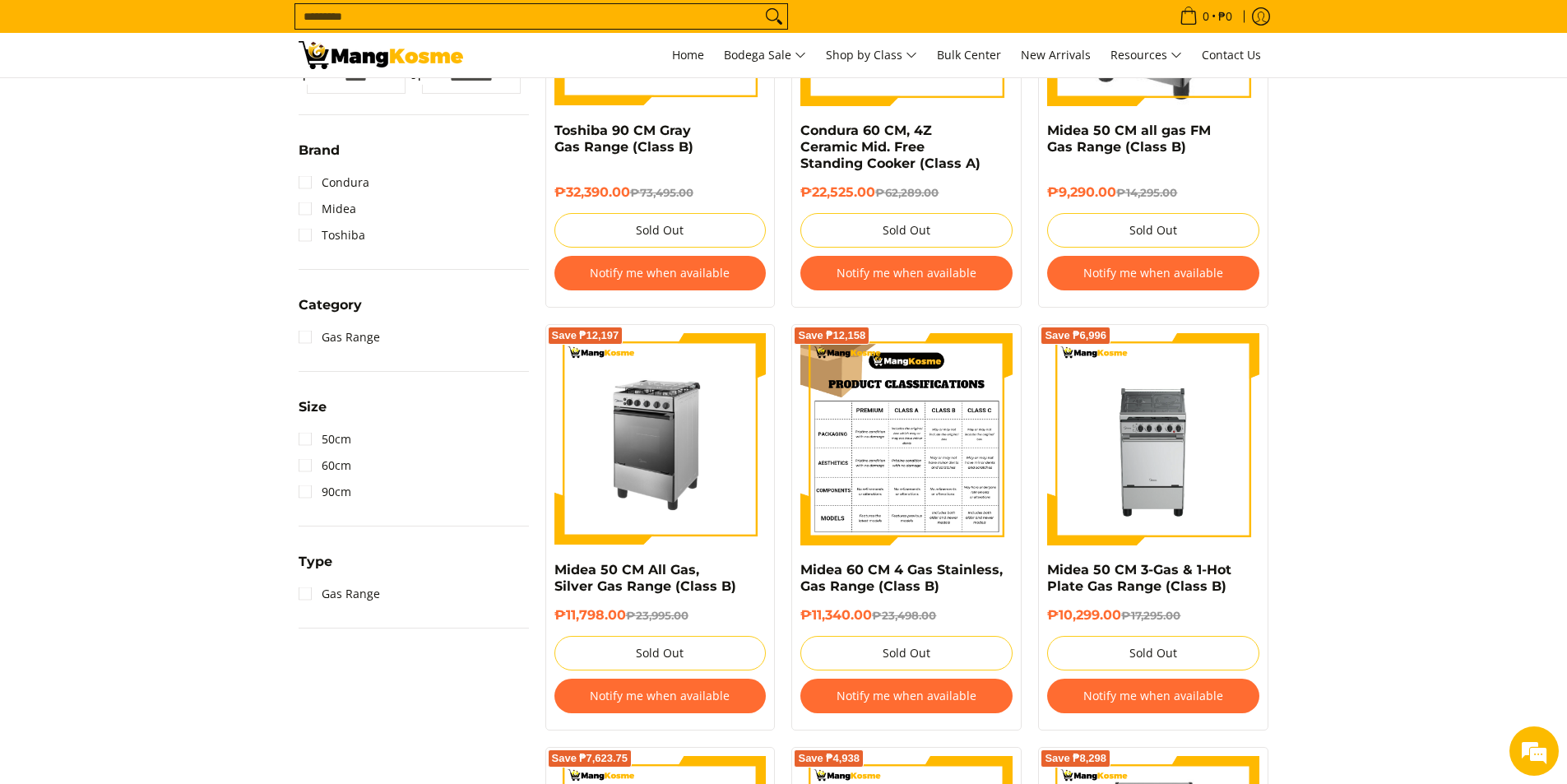
click at [943, 464] on img at bounding box center [907, 439] width 212 height 212
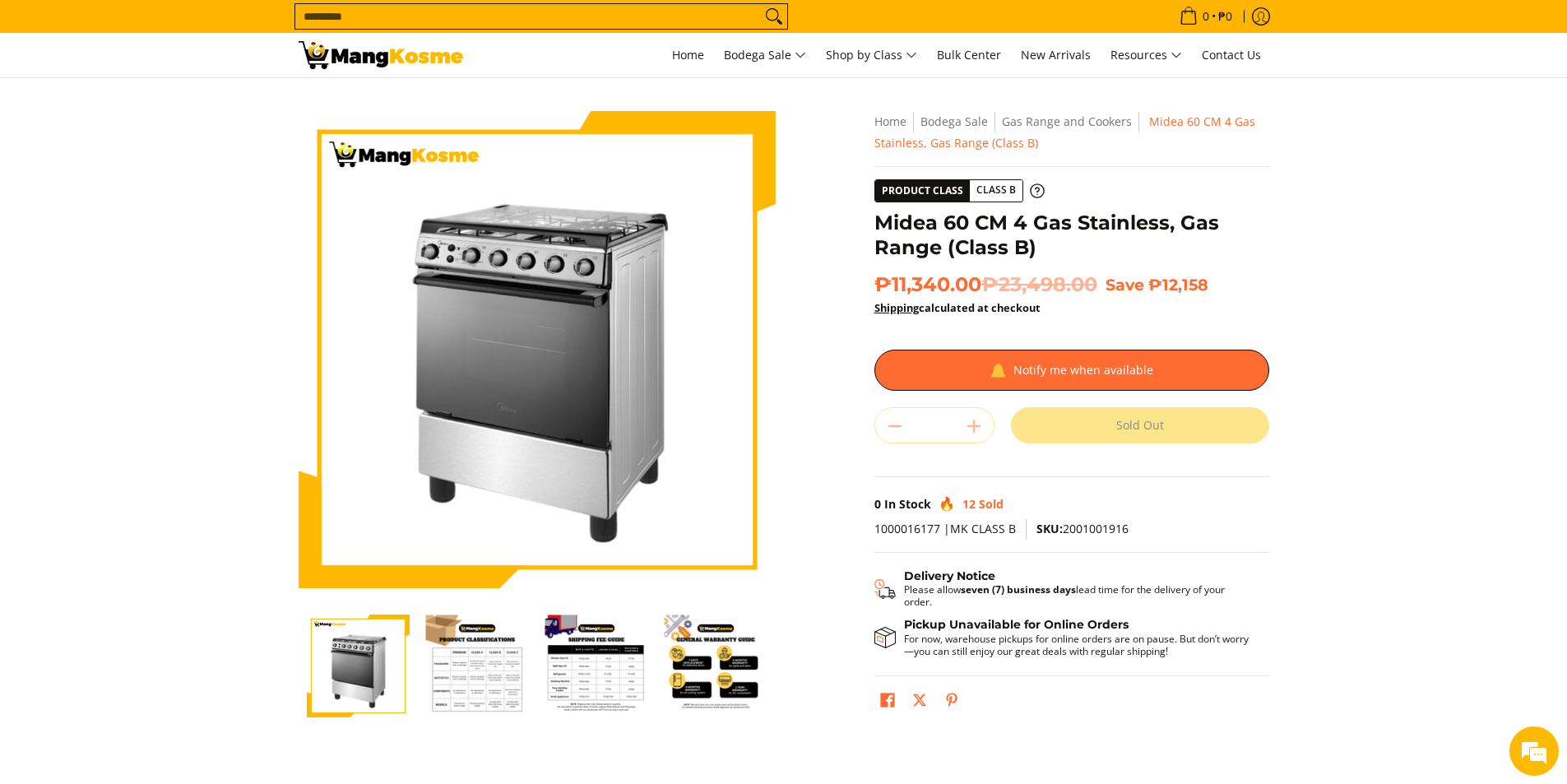
click at [460, 670] on img "Midea 60 CM 4 Gas Stainless, Gas Range (Class B)-2" at bounding box center [478, 666] width 103 height 103
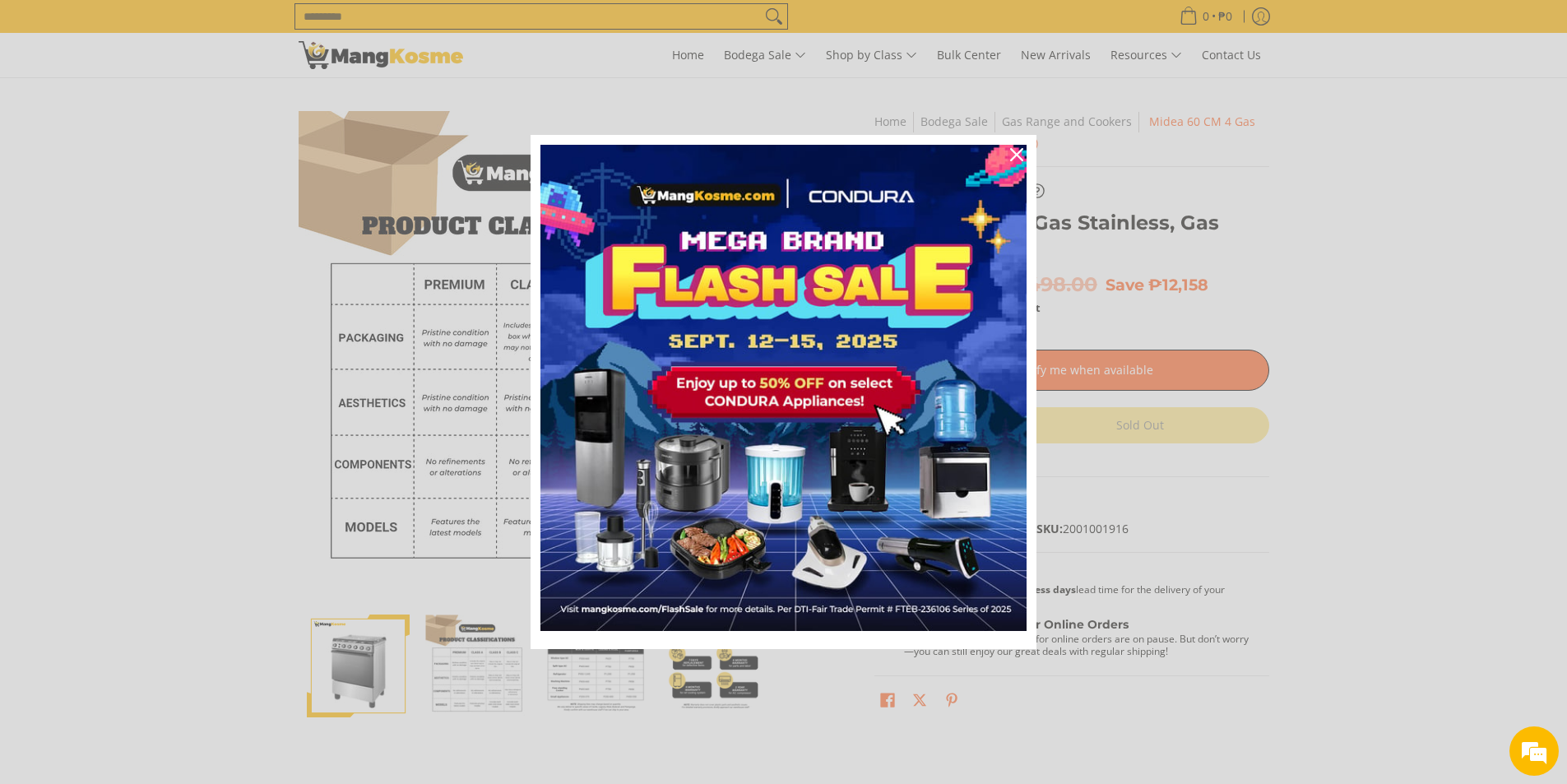
click at [585, 662] on div "Marketing offer form" at bounding box center [784, 392] width 1567 height 784
click at [1020, 149] on icon "close icon" at bounding box center [1017, 155] width 13 height 13
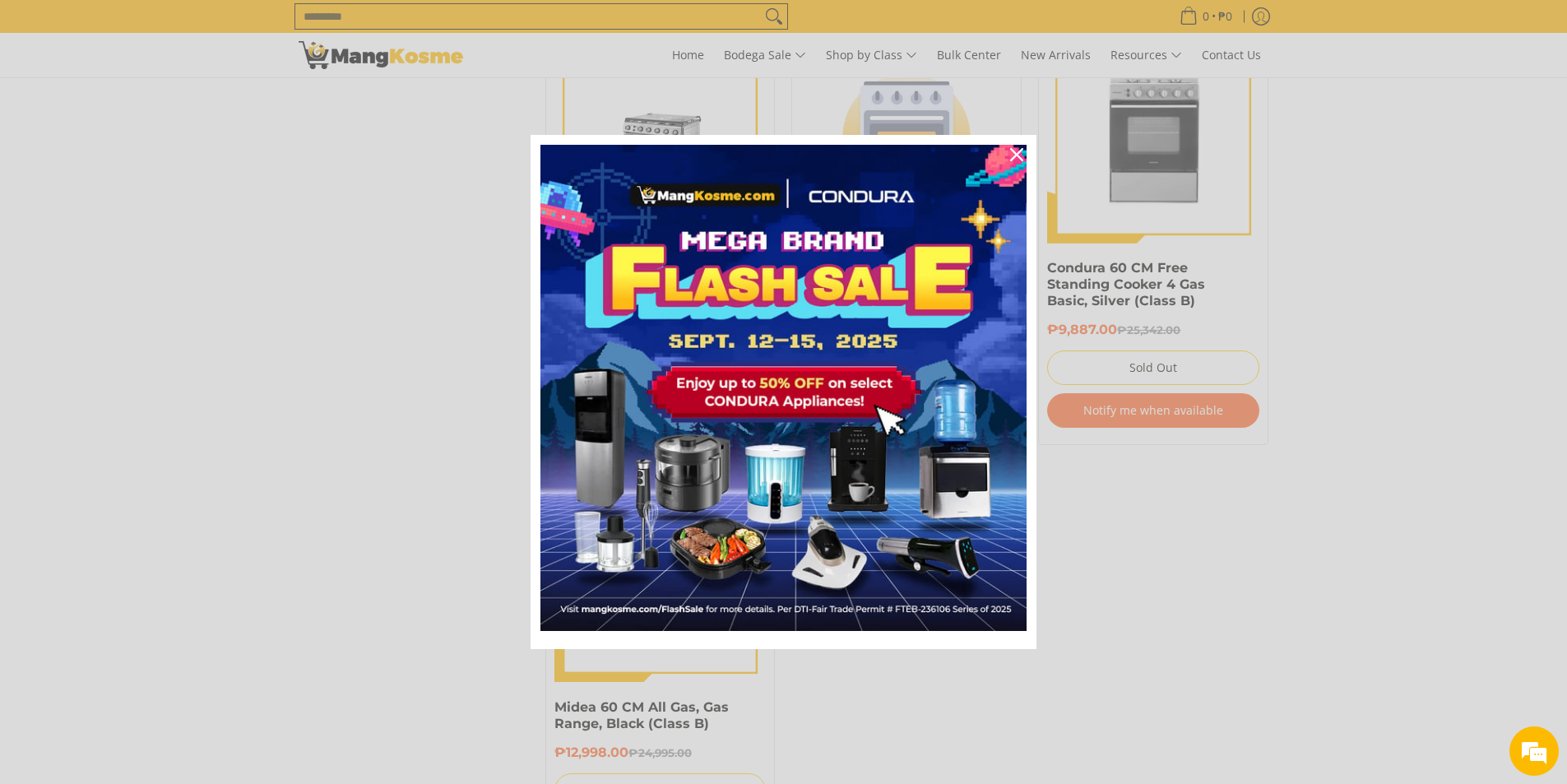
scroll to position [1480, 0]
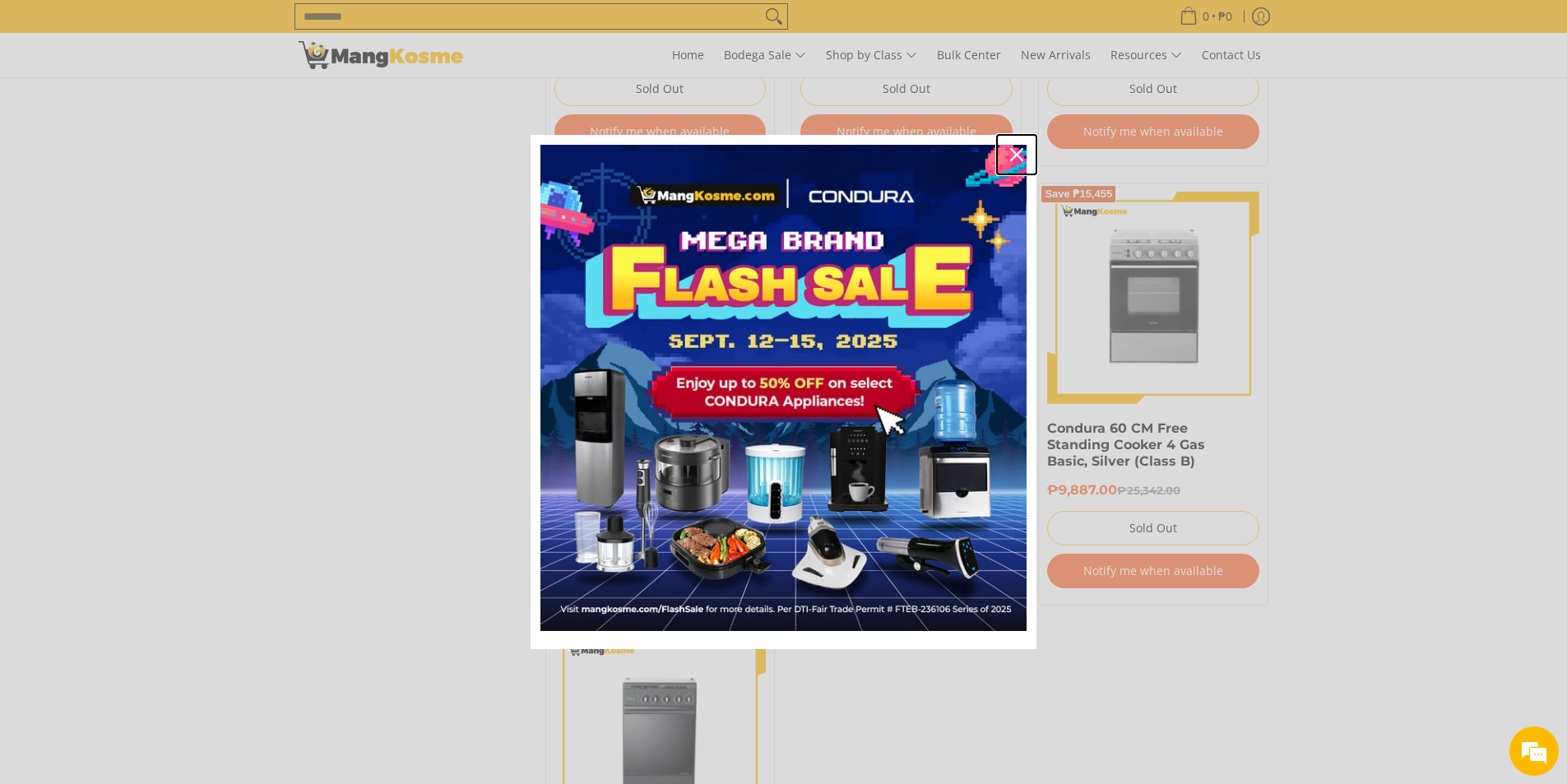
click at [1009, 158] on div "Close" at bounding box center [1017, 155] width 27 height 27
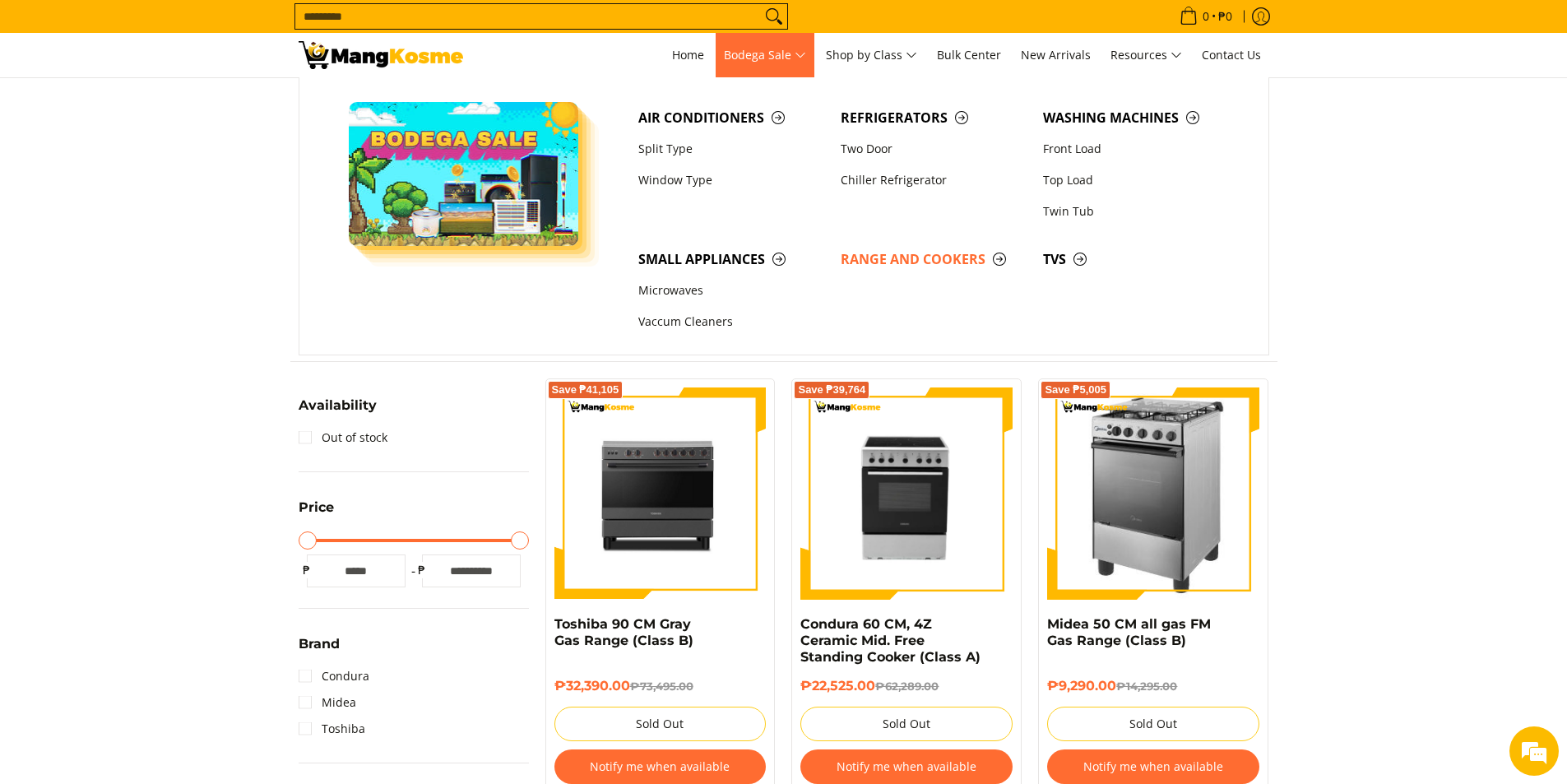
scroll to position [0, 0]
click at [1068, 257] on span "TVs" at bounding box center [1136, 260] width 186 height 21
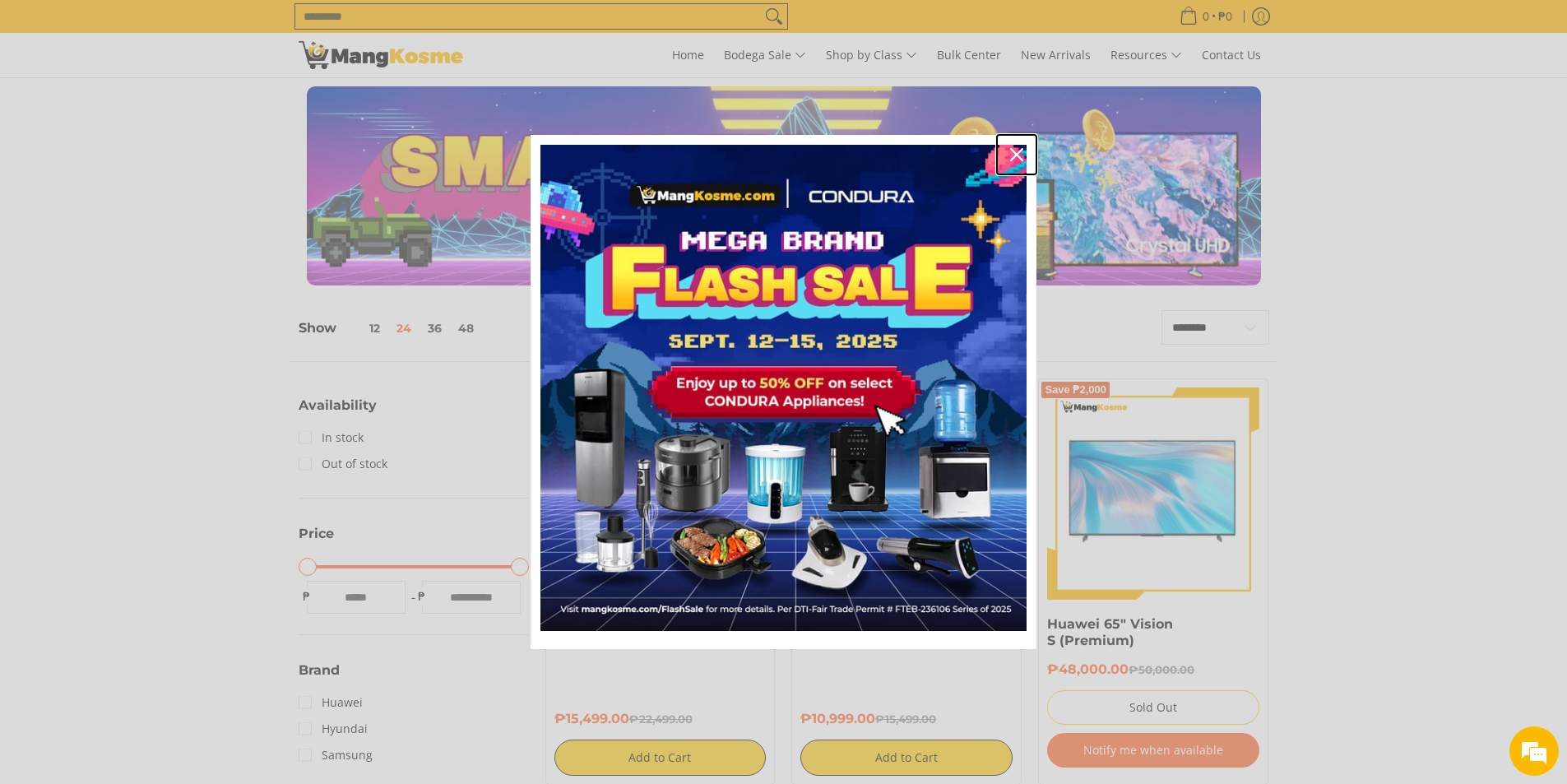
click at [1015, 157] on icon "close icon" at bounding box center [1017, 155] width 13 height 13
